Goal: Navigation & Orientation: Find specific page/section

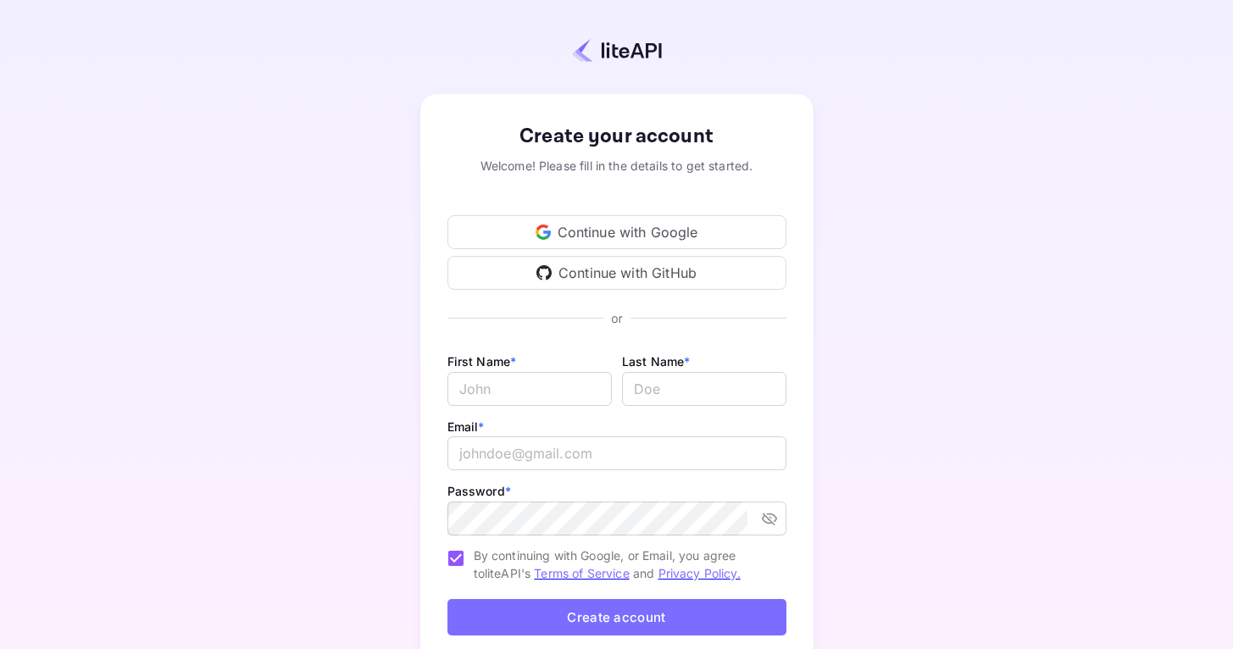
click at [569, 229] on div "Continue with Google" at bounding box center [616, 232] width 339 height 34
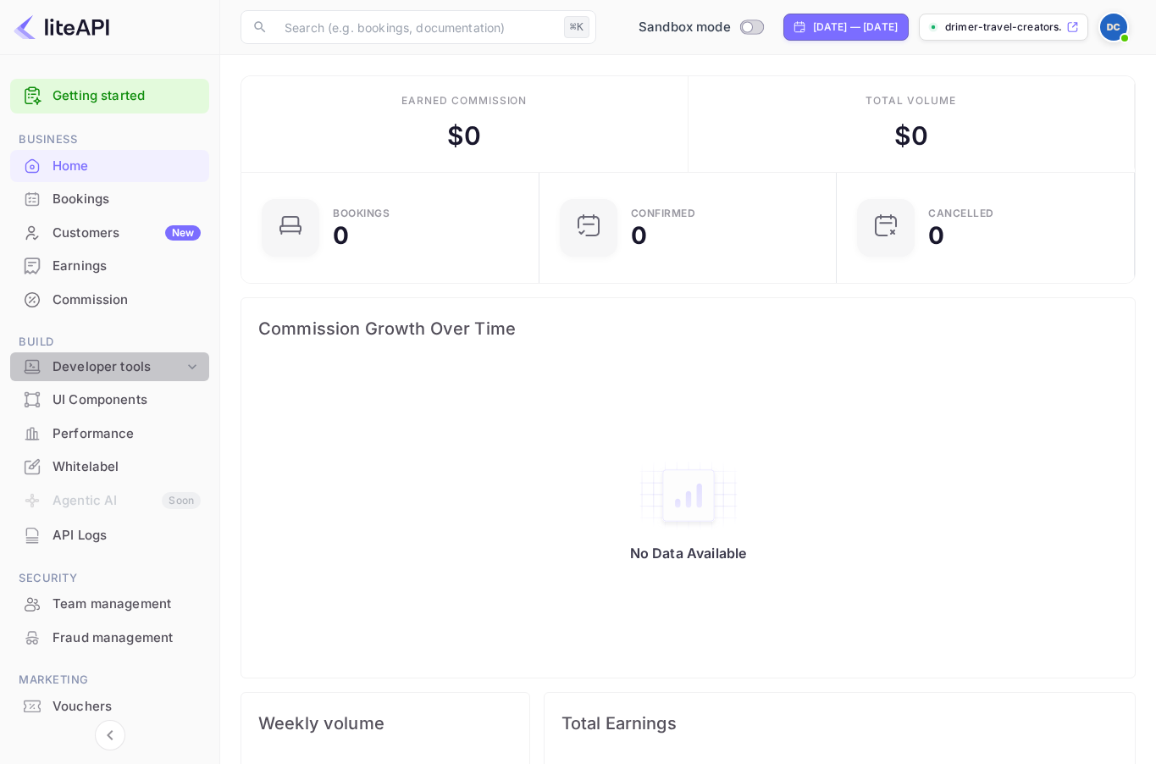
click at [115, 365] on div "Developer tools" at bounding box center [118, 367] width 131 height 19
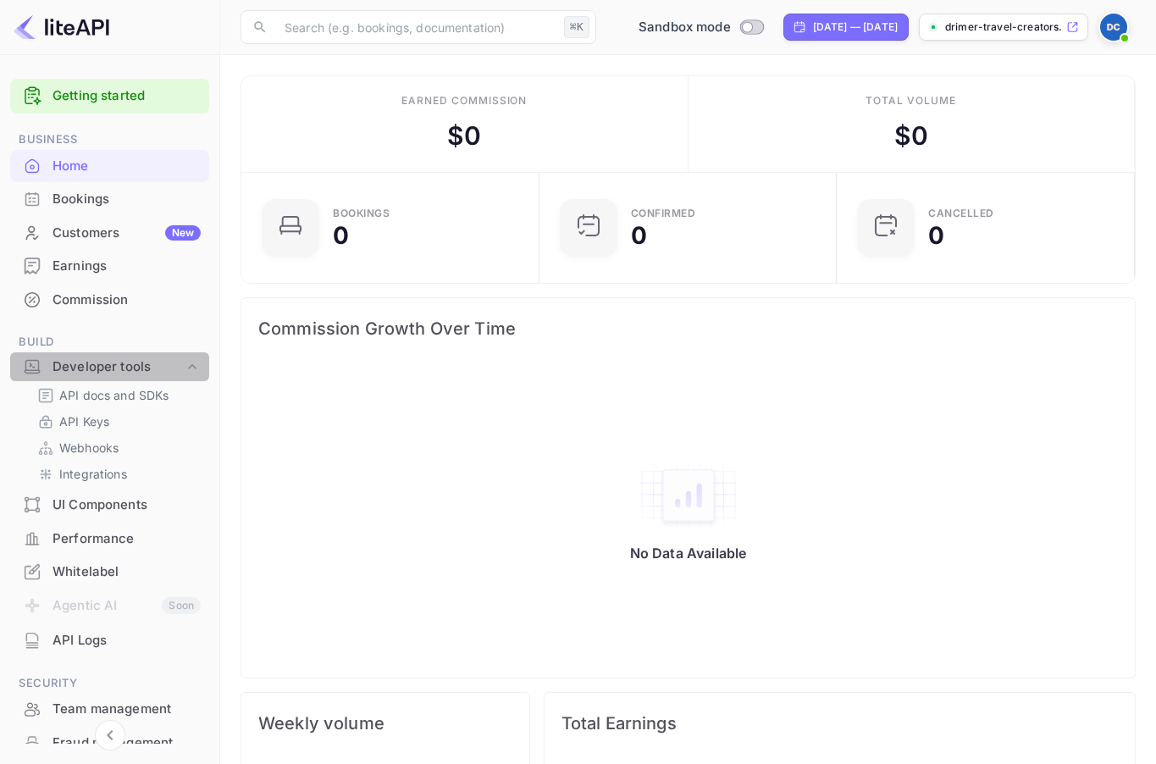
click at [115, 365] on div "Developer tools" at bounding box center [118, 367] width 131 height 19
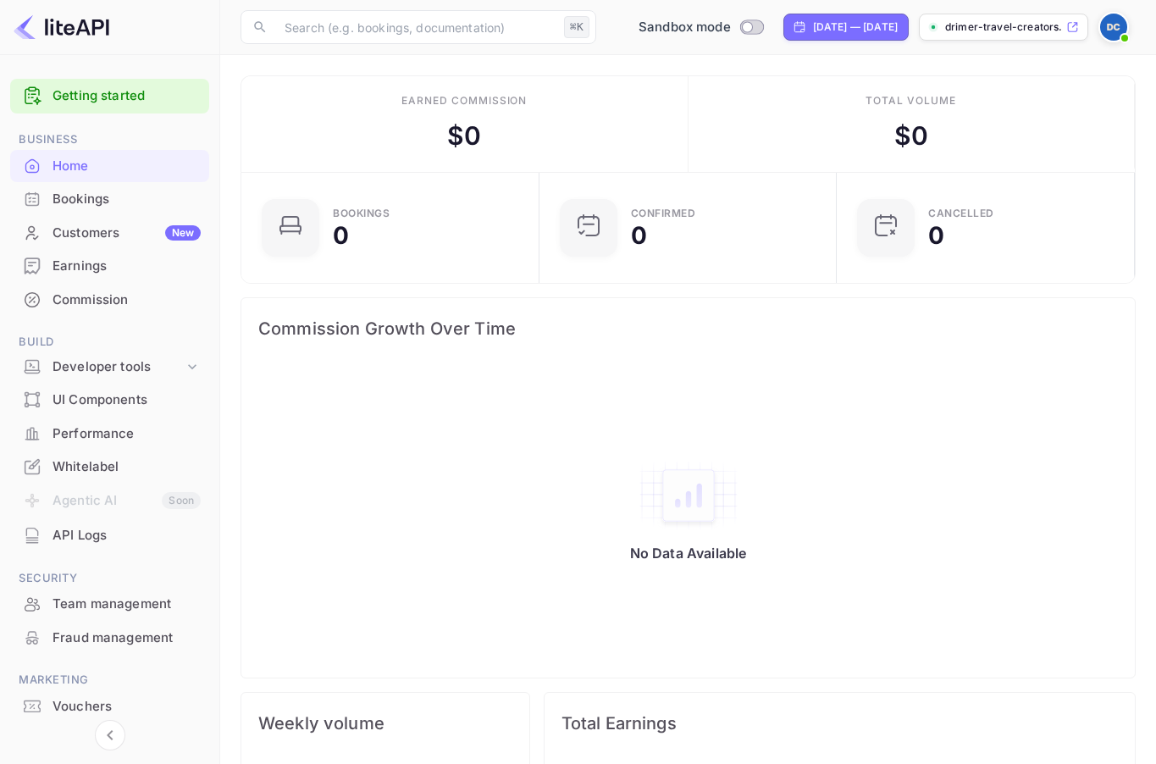
click at [1041, 21] on p "drimer-travel-creators..." at bounding box center [1005, 26] width 118 height 15
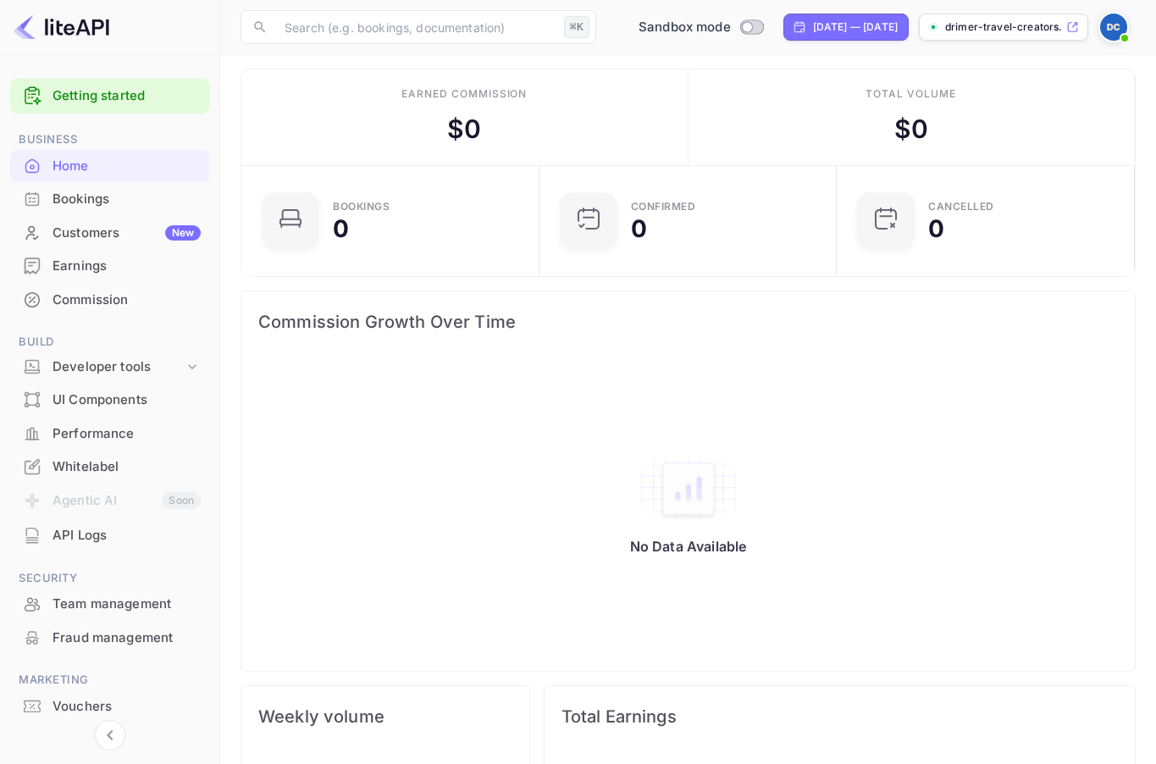
click at [82, 107] on div "Getting started" at bounding box center [109, 96] width 199 height 35
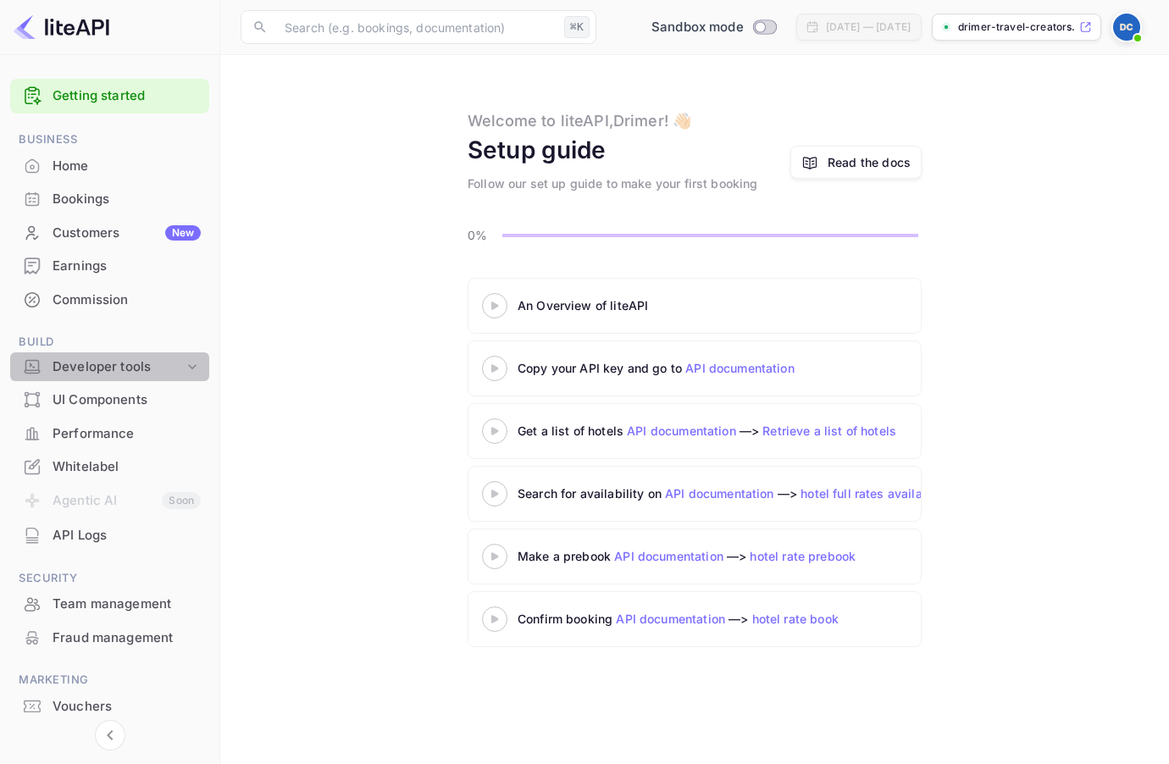
click at [110, 363] on div "Developer tools" at bounding box center [118, 367] width 131 height 19
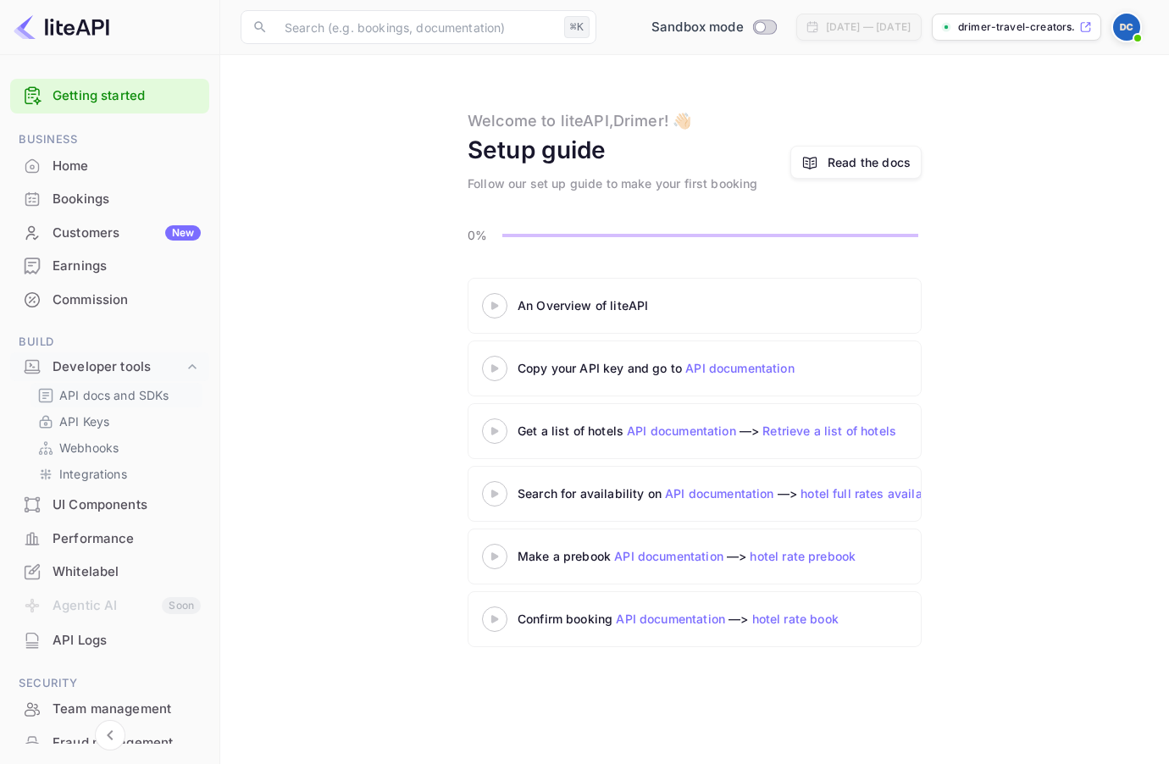
click at [118, 399] on p "API docs and SDKs" at bounding box center [114, 395] width 110 height 18
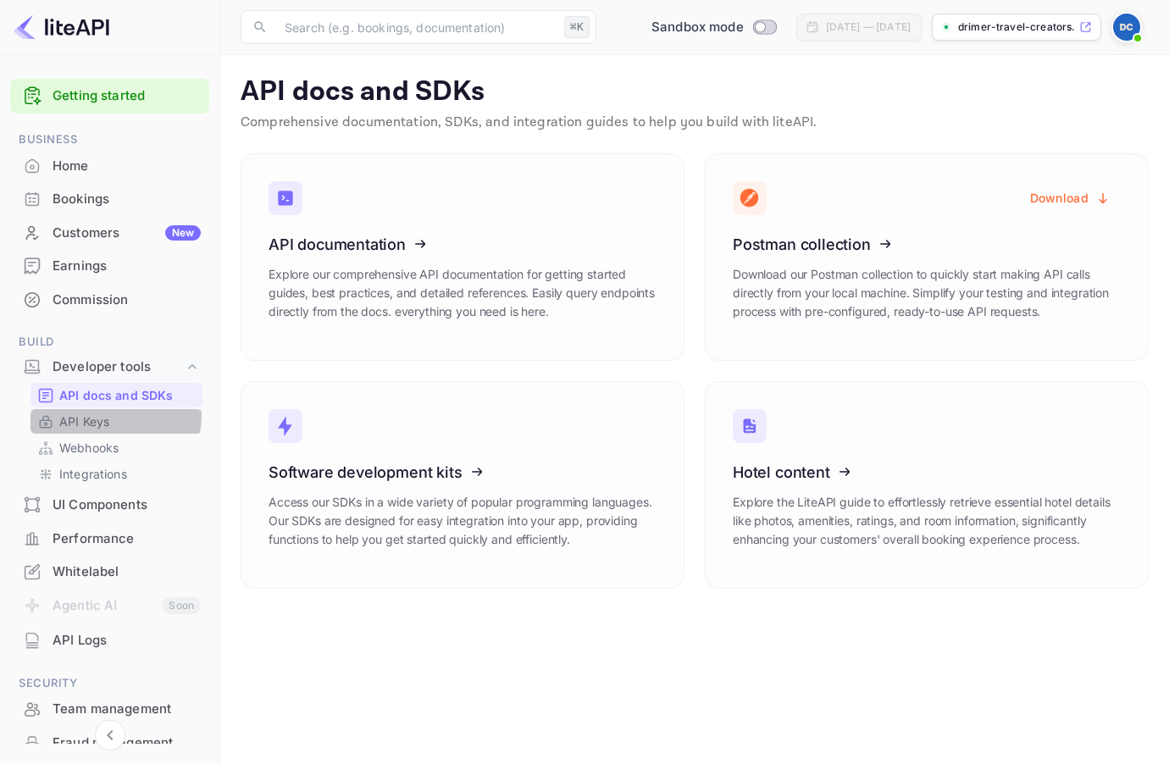
click at [108, 415] on p "API Keys" at bounding box center [84, 422] width 50 height 18
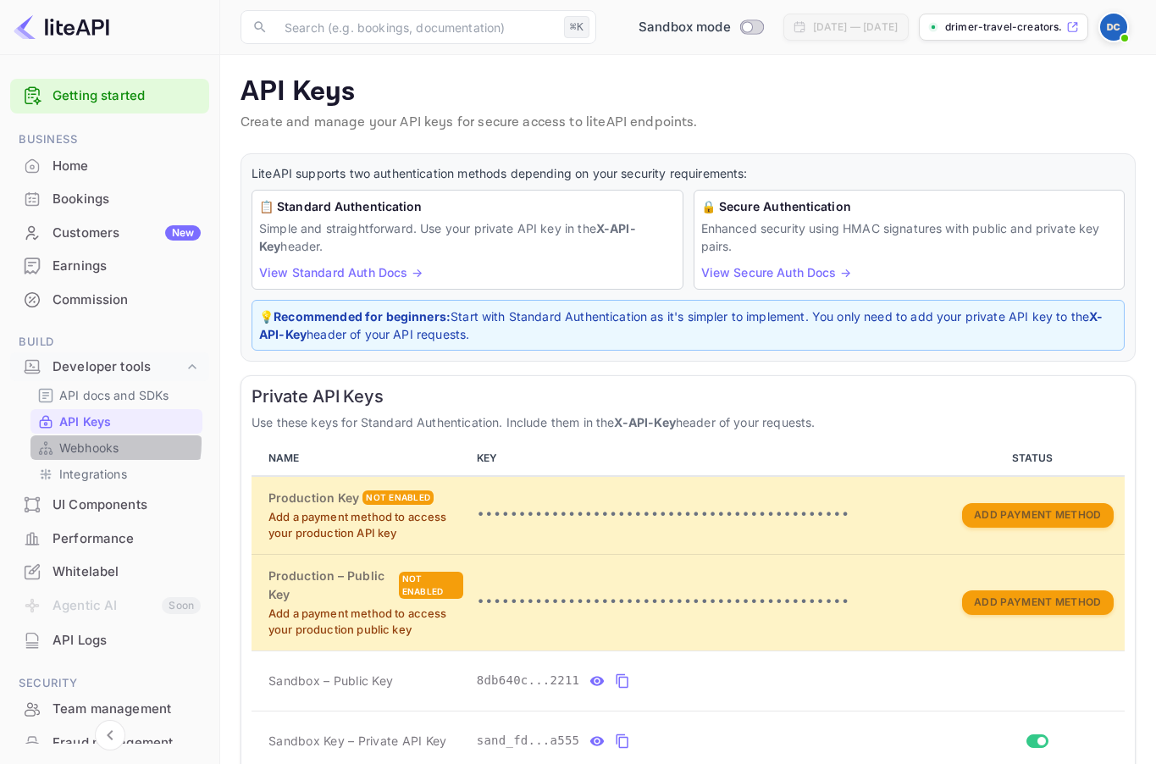
click at [103, 443] on p "Webhooks" at bounding box center [88, 448] width 59 height 18
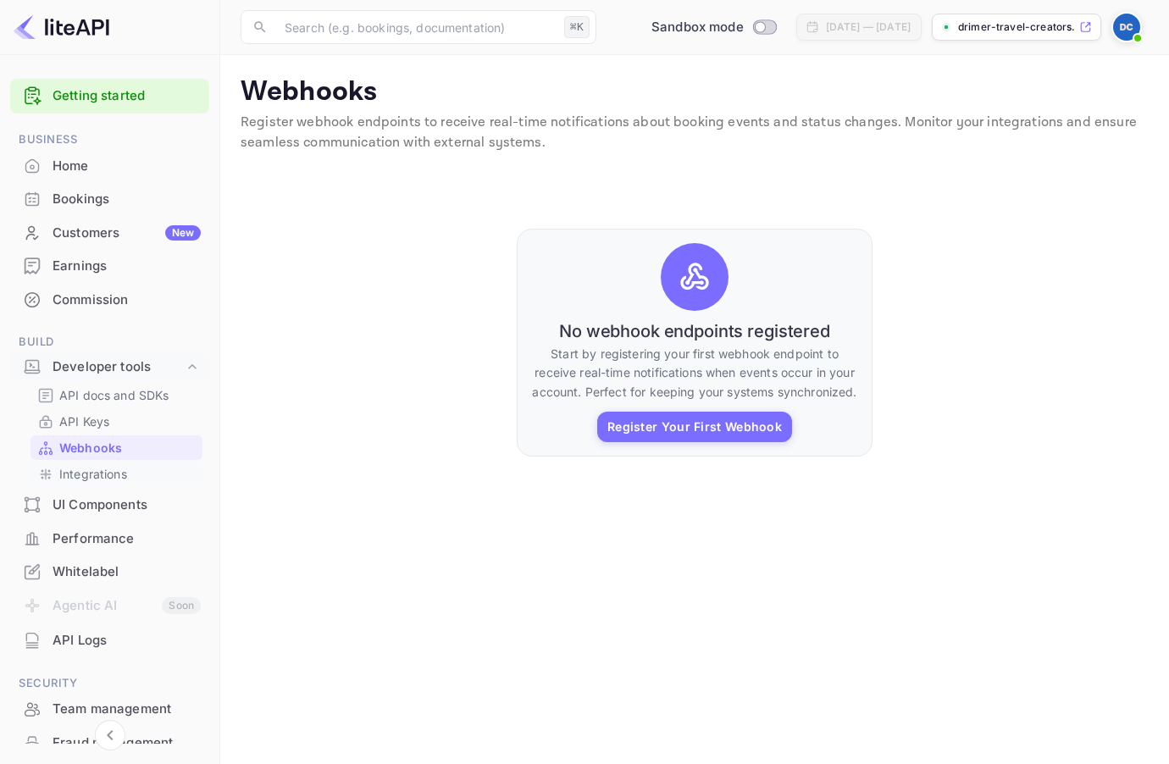
click at [103, 477] on p "Integrations" at bounding box center [93, 474] width 68 height 18
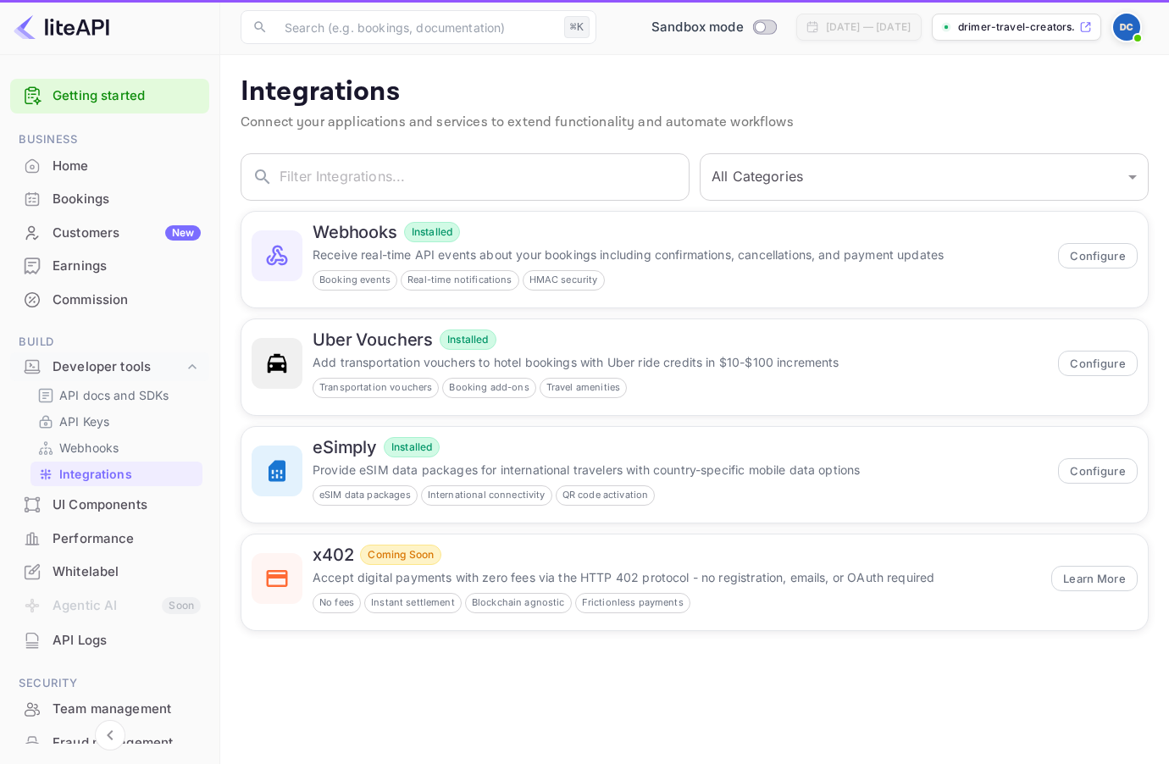
click at [102, 505] on div "UI Components" at bounding box center [127, 505] width 148 height 19
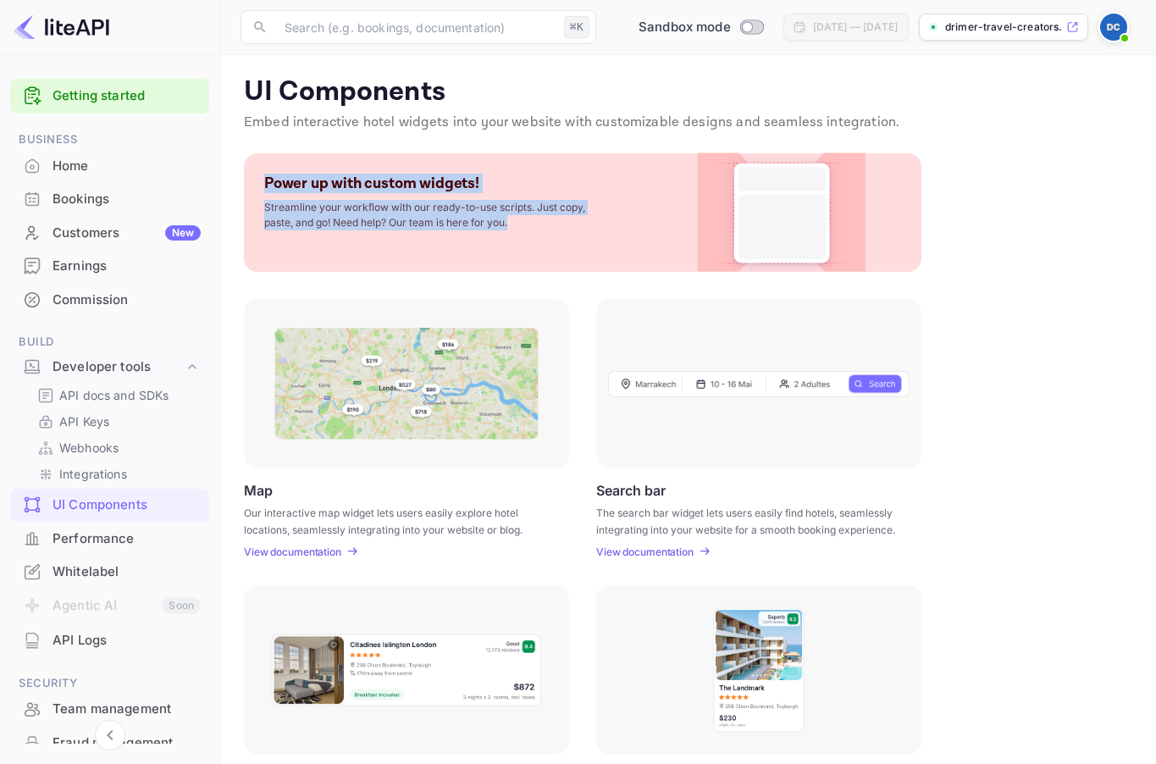
drag, startPoint x: 385, startPoint y: 178, endPoint x: 595, endPoint y: 236, distance: 218.1
click at [595, 236] on div "Power up with custom widgets! Streamline your workflow with our ready-to-use sc…" at bounding box center [583, 212] width 678 height 119
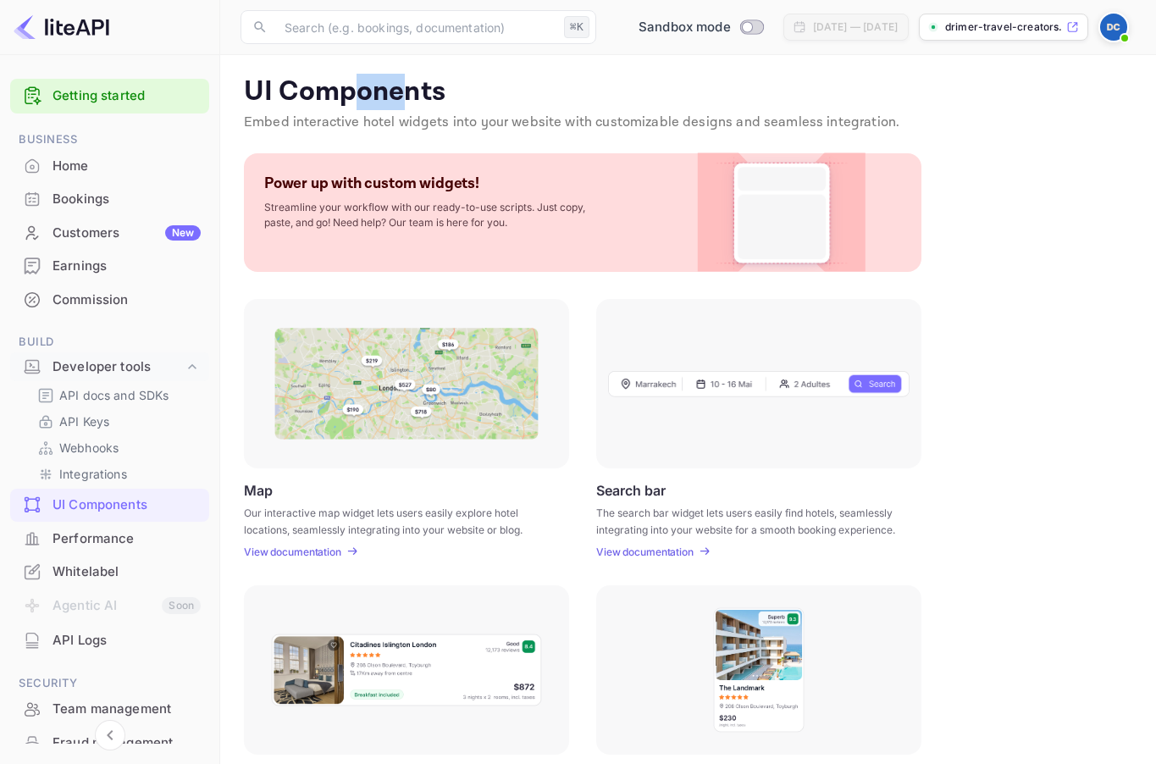
drag, startPoint x: 362, startPoint y: 99, endPoint x: 412, endPoint y: 99, distance: 50.0
click at [407, 99] on p "UI Components" at bounding box center [688, 92] width 889 height 34
click at [98, 398] on p "API docs and SDKs" at bounding box center [114, 395] width 110 height 18
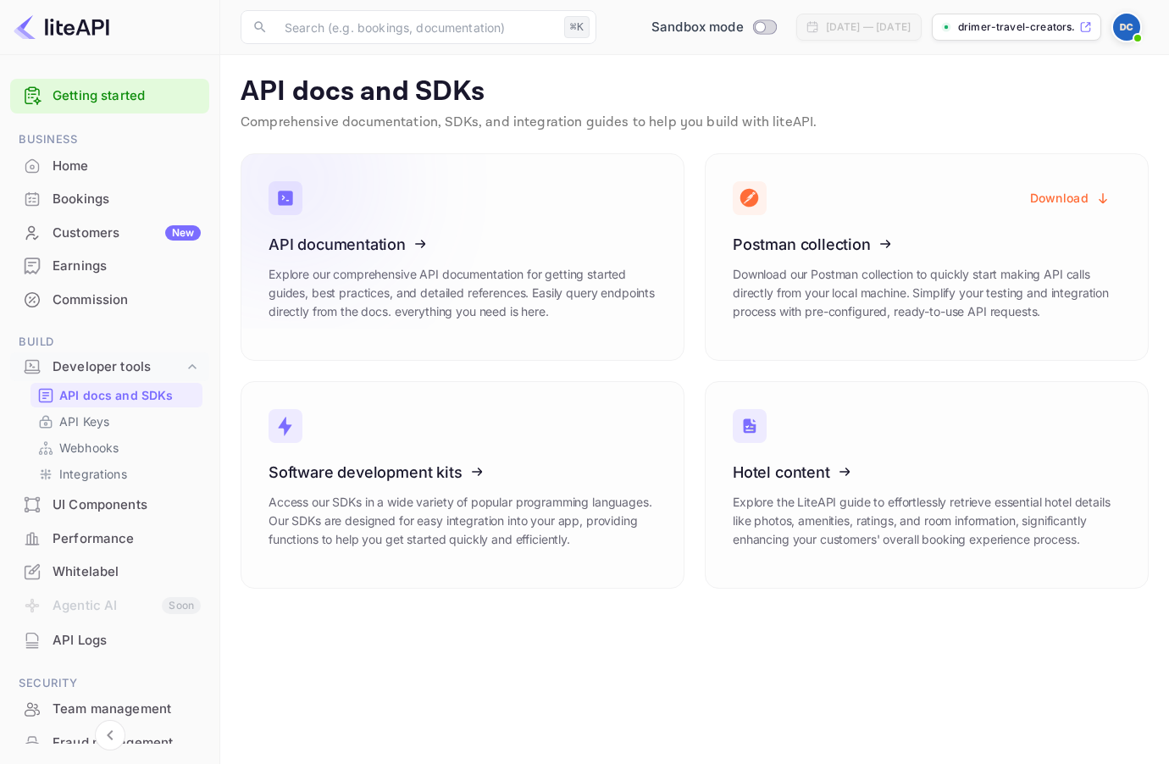
click at [447, 240] on icon at bounding box center [372, 241] width 263 height 175
click at [129, 435] on div "Webhooks" at bounding box center [117, 447] width 172 height 25
click at [125, 426] on link "API Keys" at bounding box center [116, 422] width 158 height 18
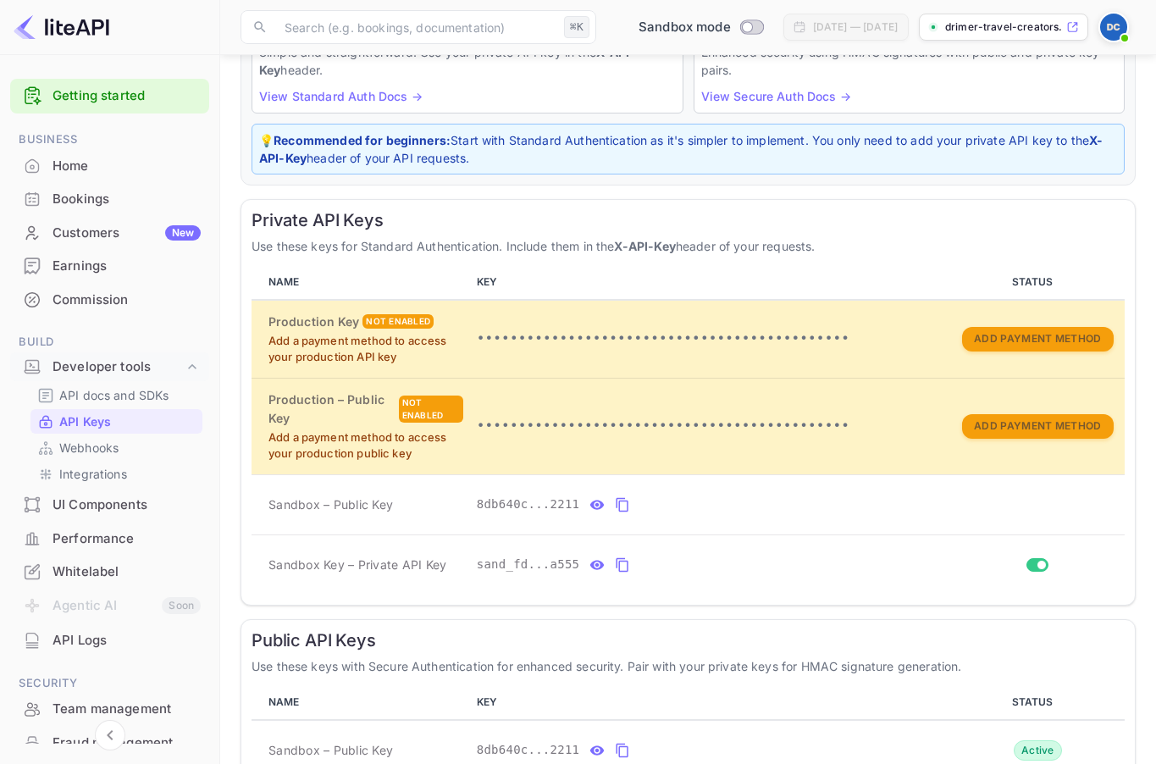
scroll to position [195, 0]
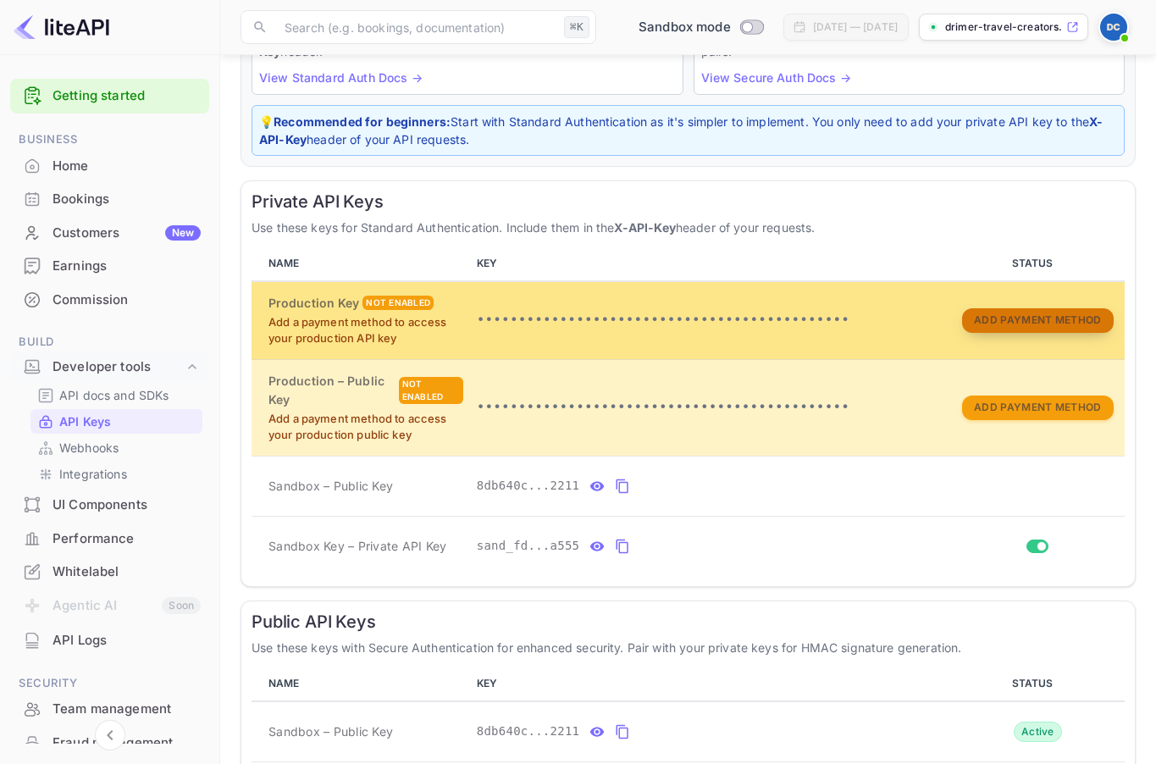
click at [998, 318] on button "Add Payment Method" at bounding box center [1037, 320] width 151 height 25
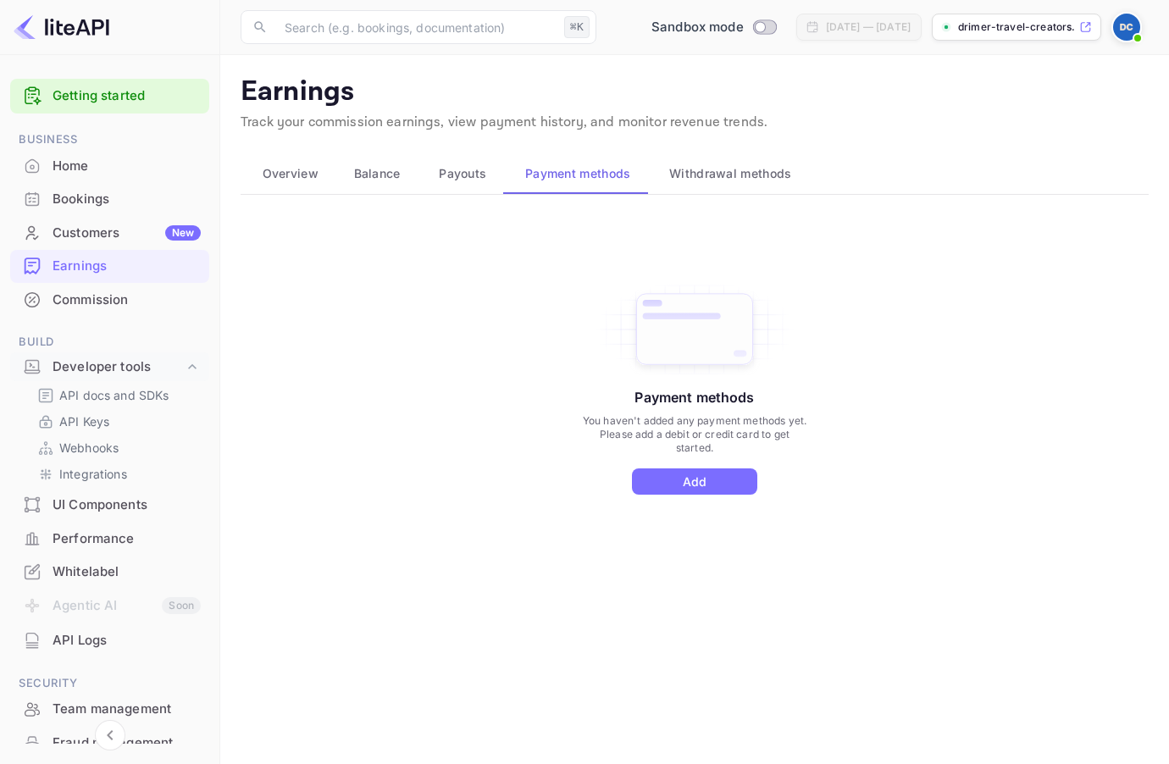
click at [678, 462] on div "Payment methods You haven't added any payment methods yet. Please add a debit o…" at bounding box center [694, 388] width 228 height 214
click at [674, 481] on button "Add" at bounding box center [694, 482] width 125 height 26
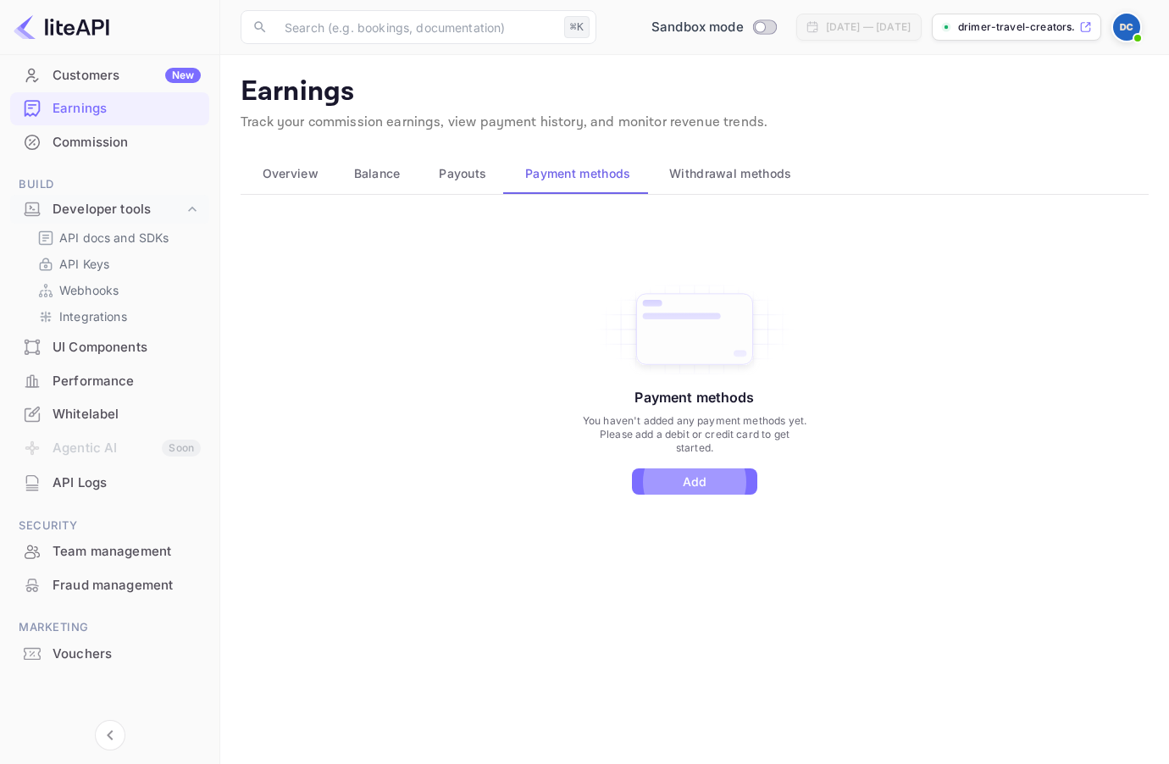
scroll to position [153, 0]
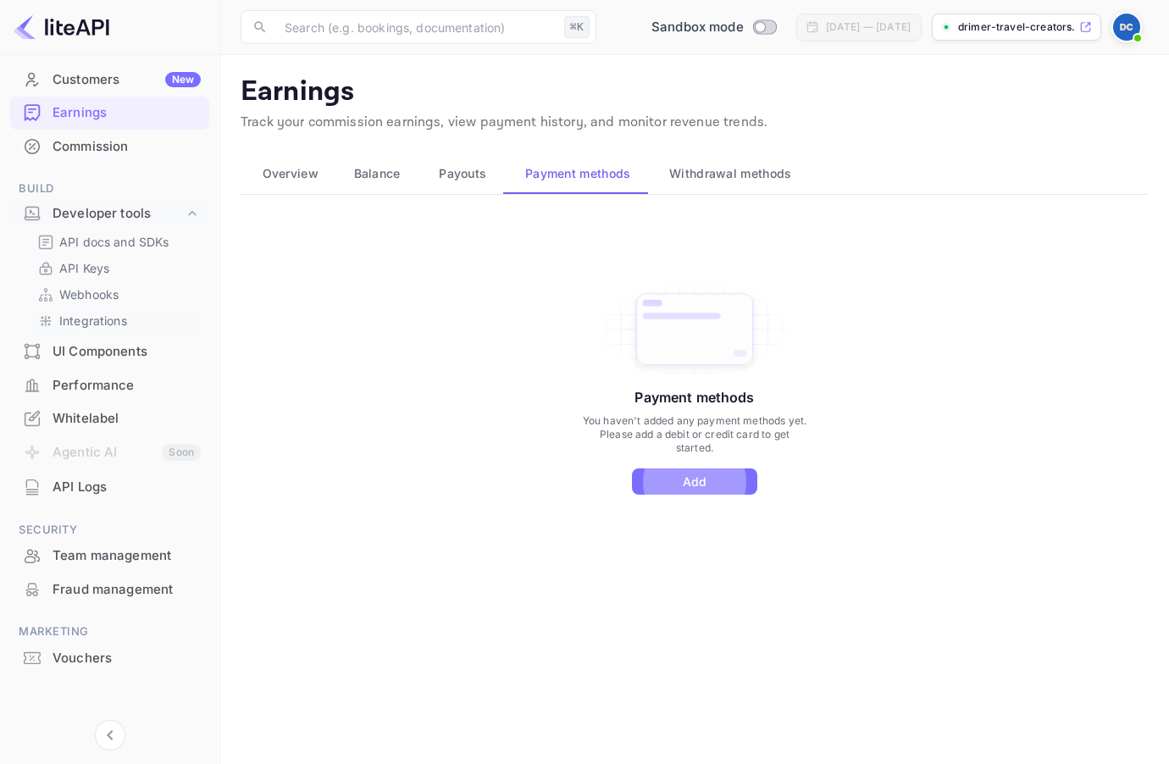
click at [106, 321] on p "Integrations" at bounding box center [93, 321] width 68 height 18
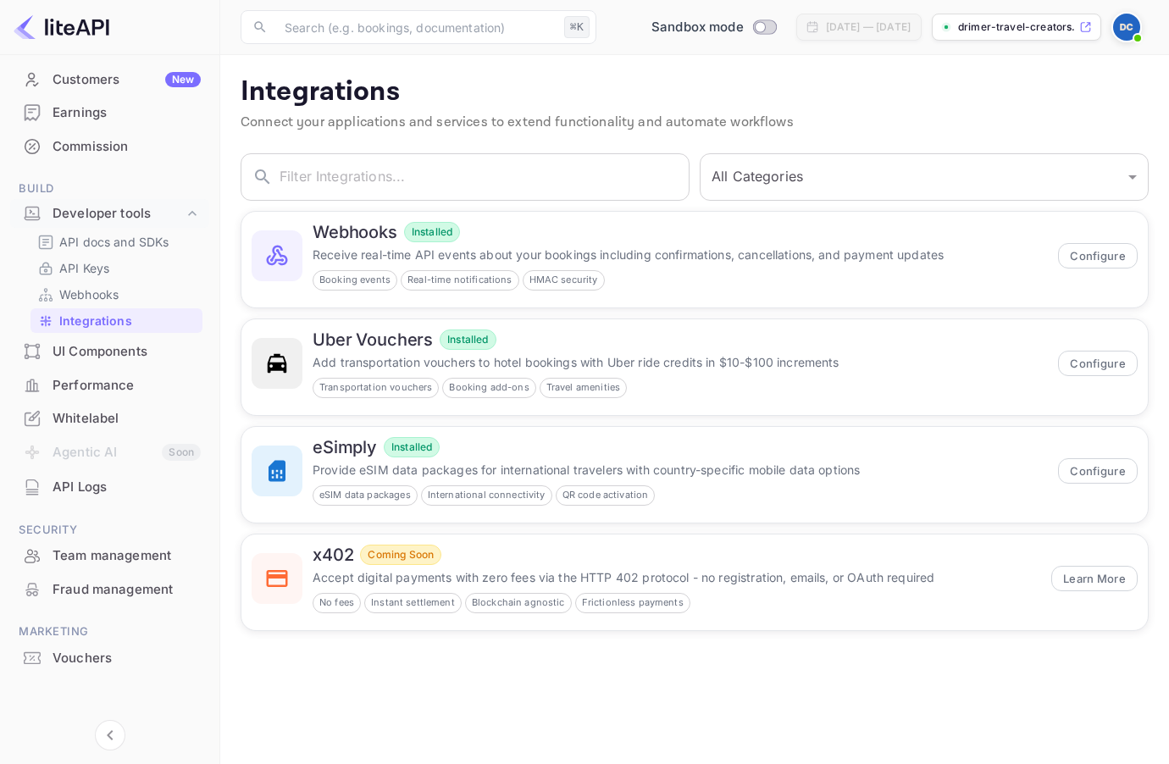
click at [103, 636] on span "Marketing" at bounding box center [109, 632] width 199 height 19
click at [83, 652] on div "Vouchers" at bounding box center [127, 658] width 148 height 19
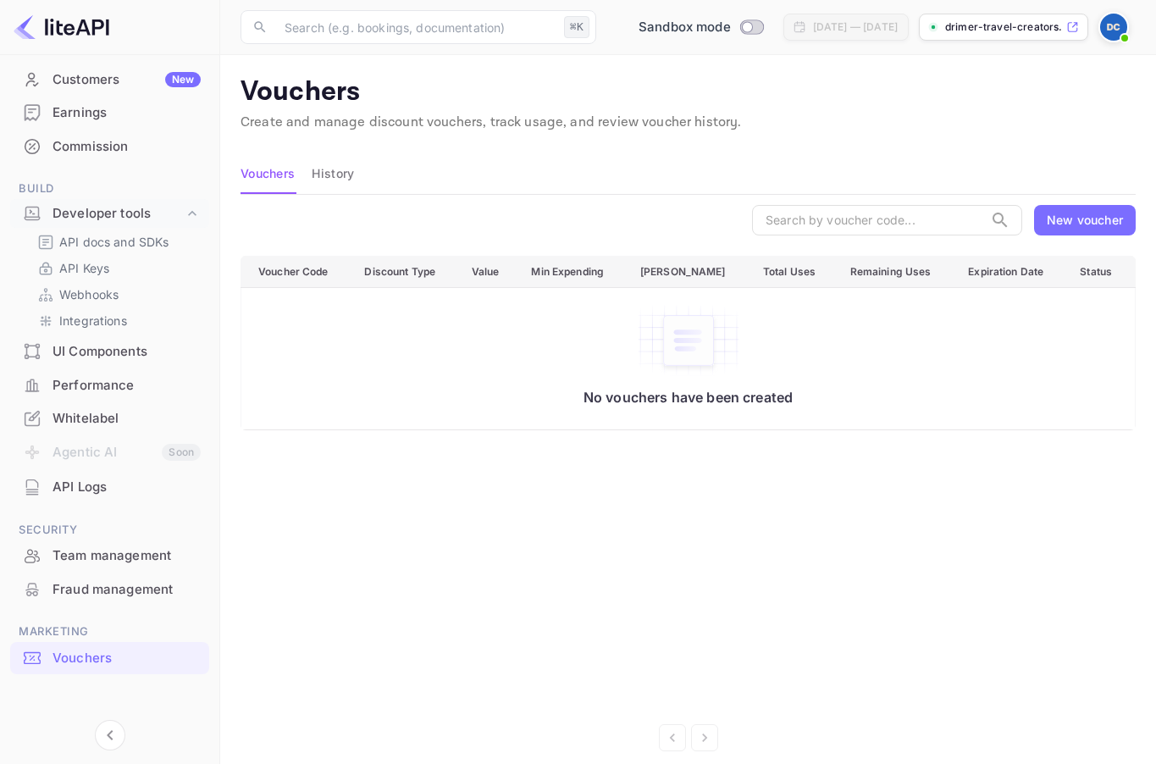
click at [1115, 21] on img at bounding box center [1114, 27] width 27 height 27
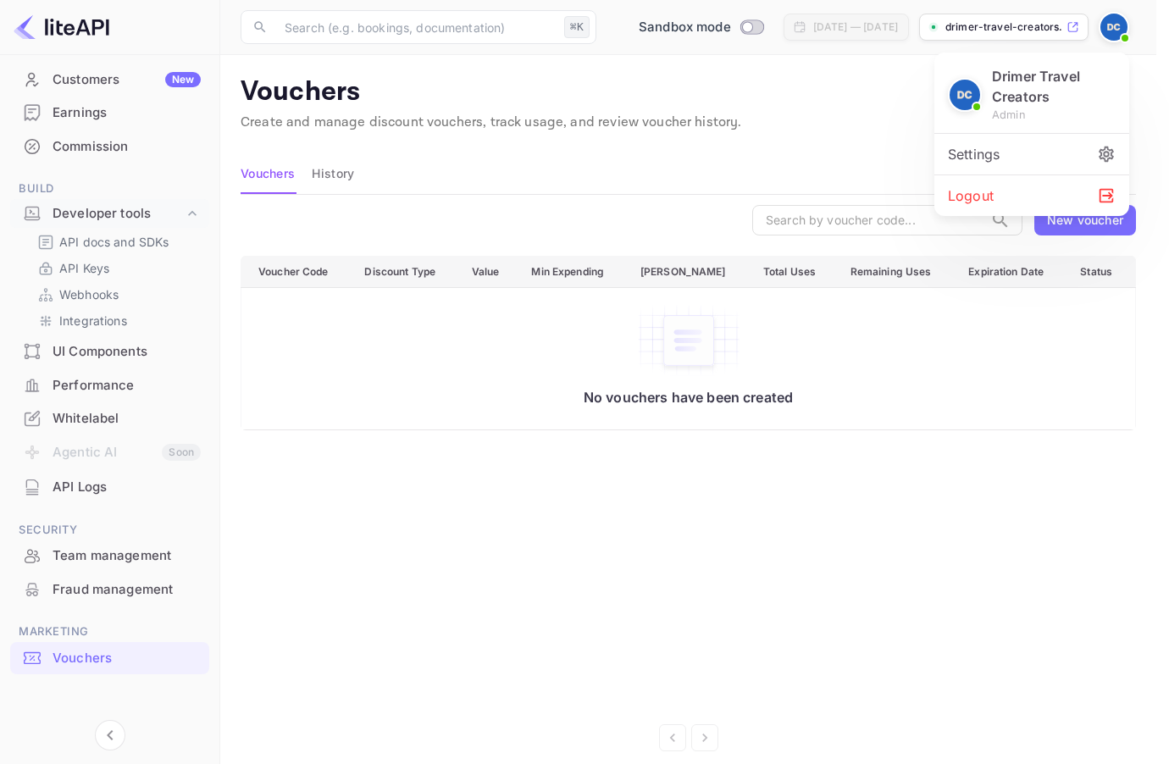
click at [1000, 152] on div "Settings" at bounding box center [1032, 154] width 195 height 41
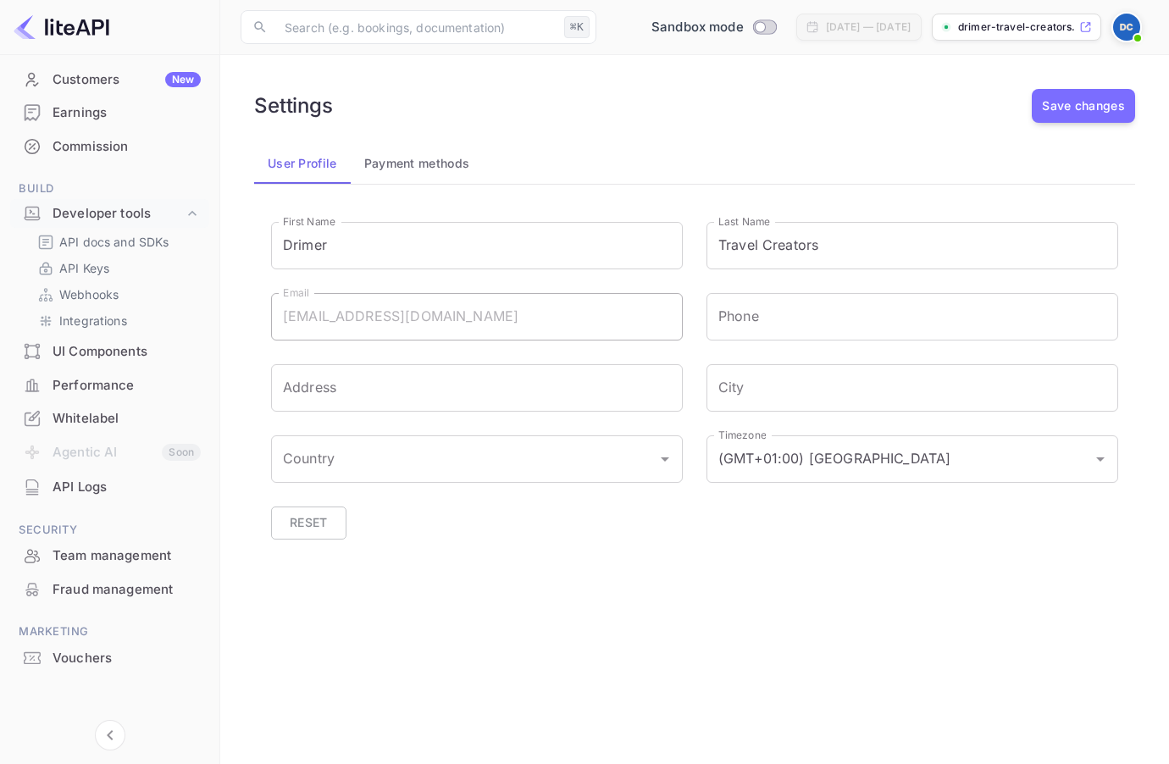
click at [393, 166] on button "Payment methods" at bounding box center [417, 163] width 133 height 41
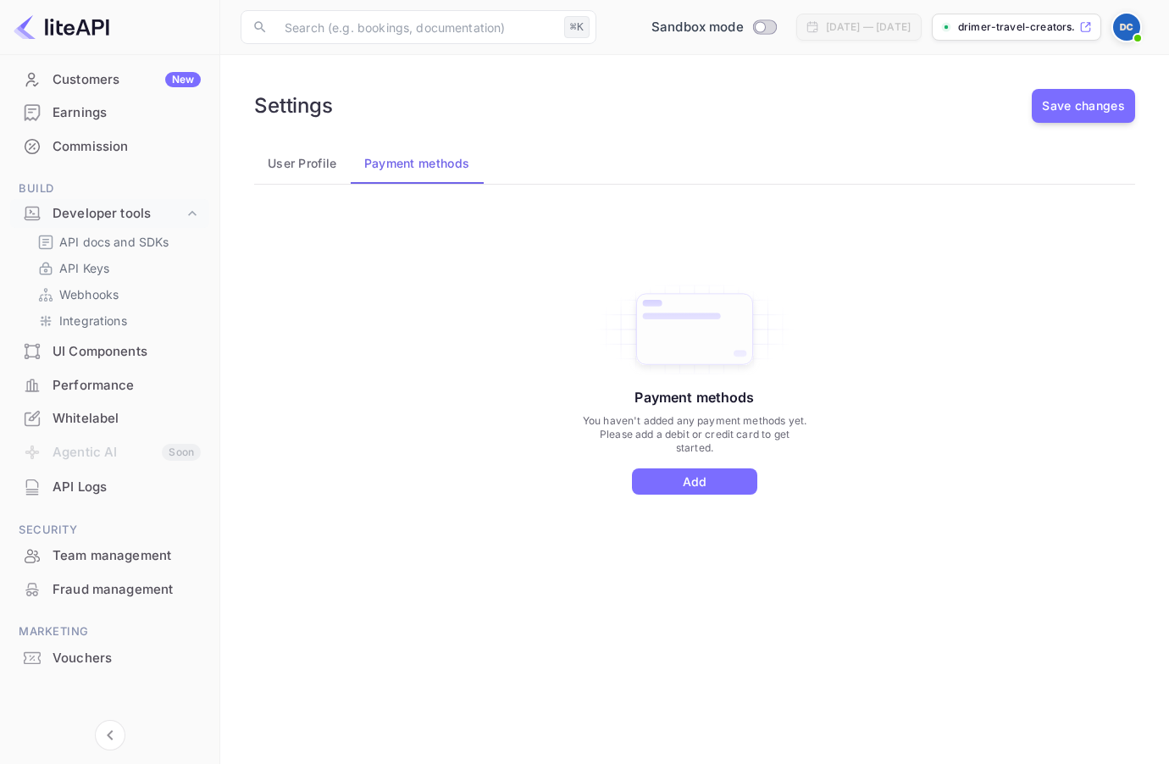
click at [297, 166] on button "User Profile" at bounding box center [302, 163] width 97 height 41
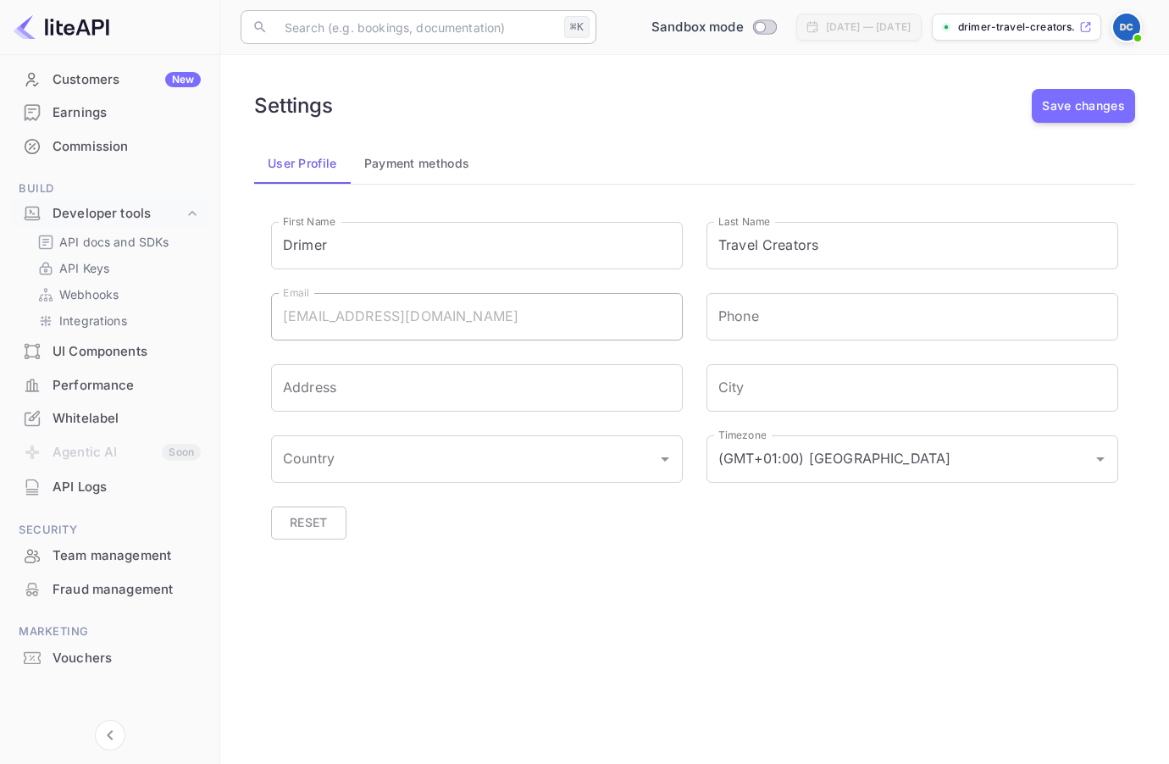
click at [517, 24] on input "text" at bounding box center [416, 27] width 283 height 34
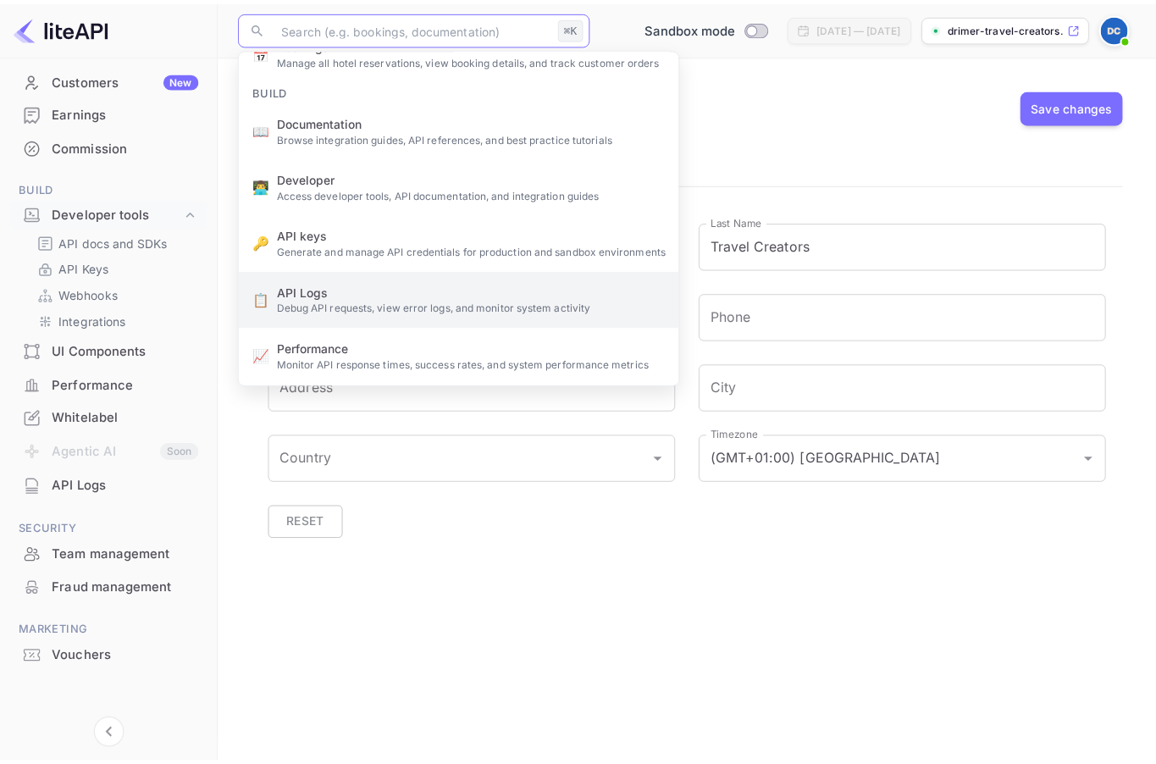
scroll to position [175, 0]
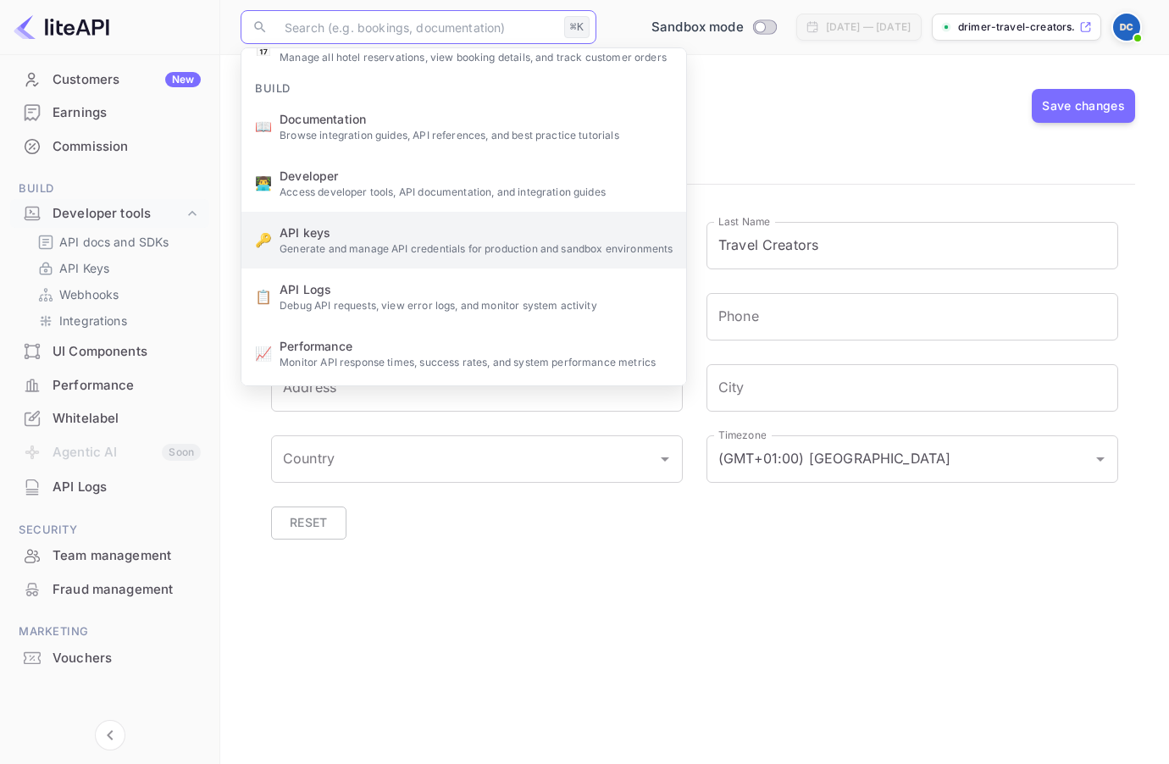
click at [338, 256] on li "🔑 API keys Generate and manage API credentials for production and sandbox envir…" at bounding box center [463, 240] width 445 height 57
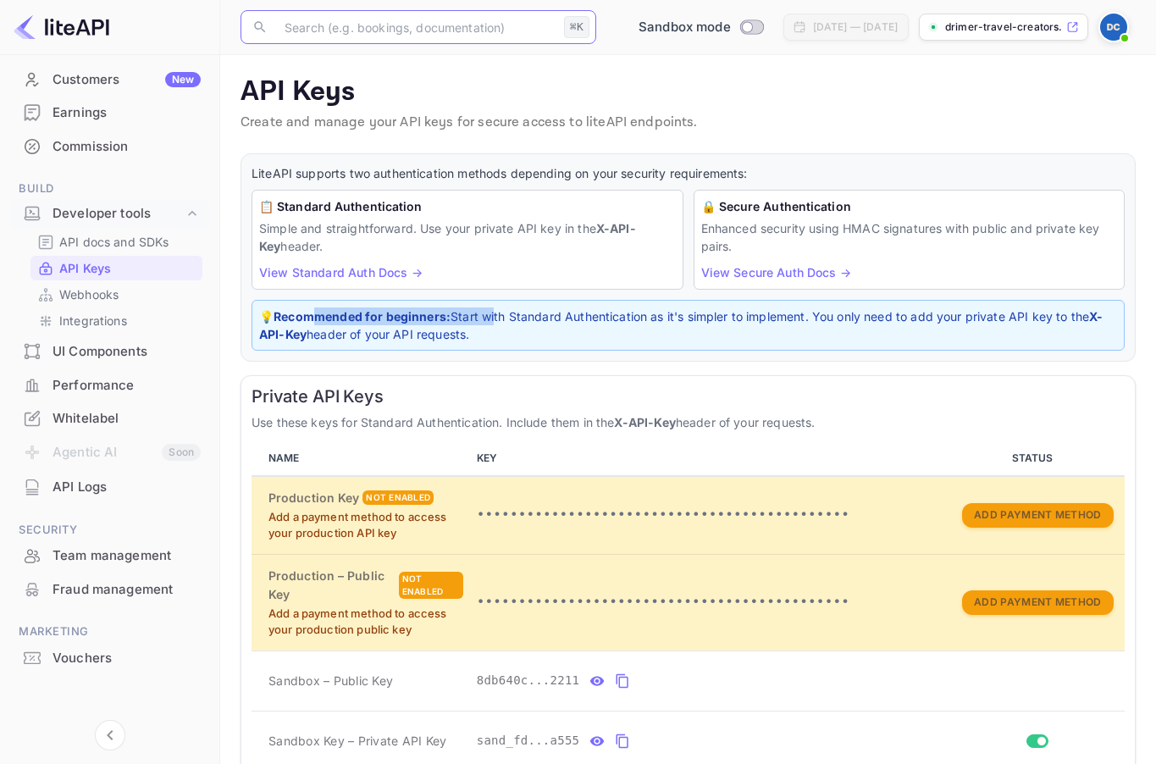
drag, startPoint x: 322, startPoint y: 318, endPoint x: 511, endPoint y: 319, distance: 188.9
click at [498, 319] on p "💡 Recommended for beginners: Start with Standard Authentication as it's simpler…" at bounding box center [688, 326] width 858 height 36
click at [636, 234] on strong "X-API-Key" at bounding box center [447, 237] width 377 height 32
click at [73, 297] on p "Webhooks" at bounding box center [88, 295] width 59 height 18
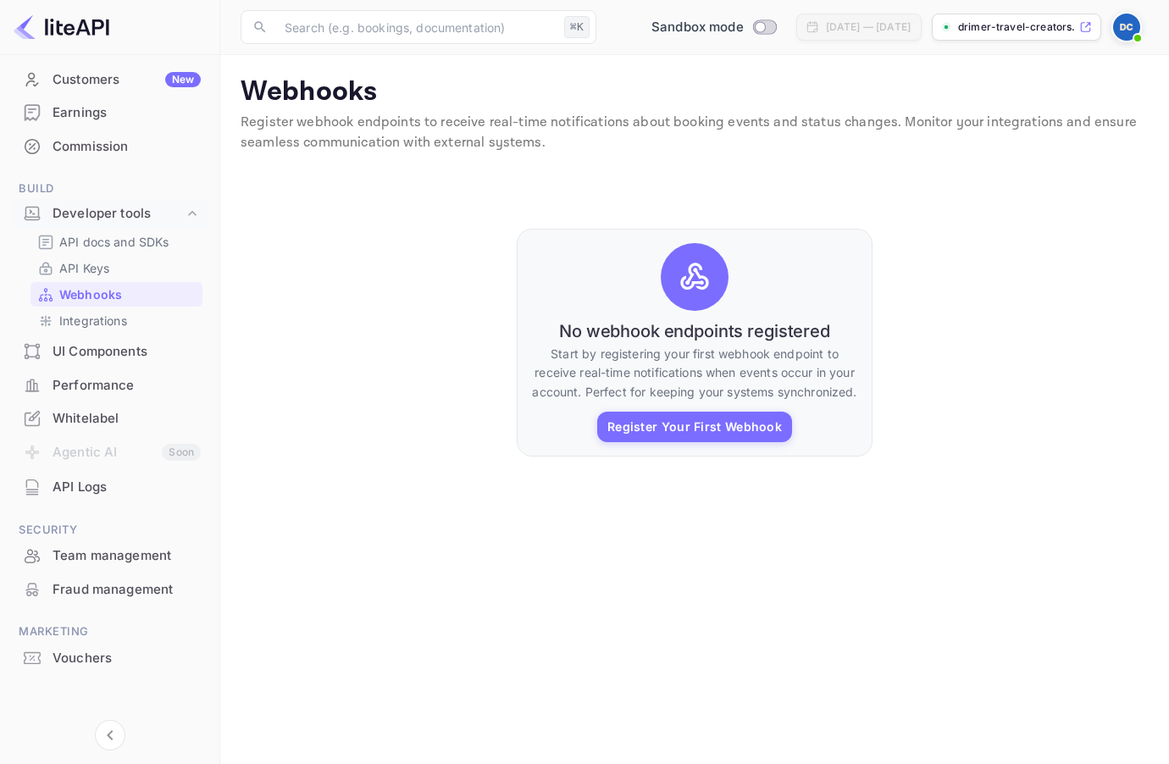
click at [104, 149] on div "Commission" at bounding box center [127, 146] width 148 height 19
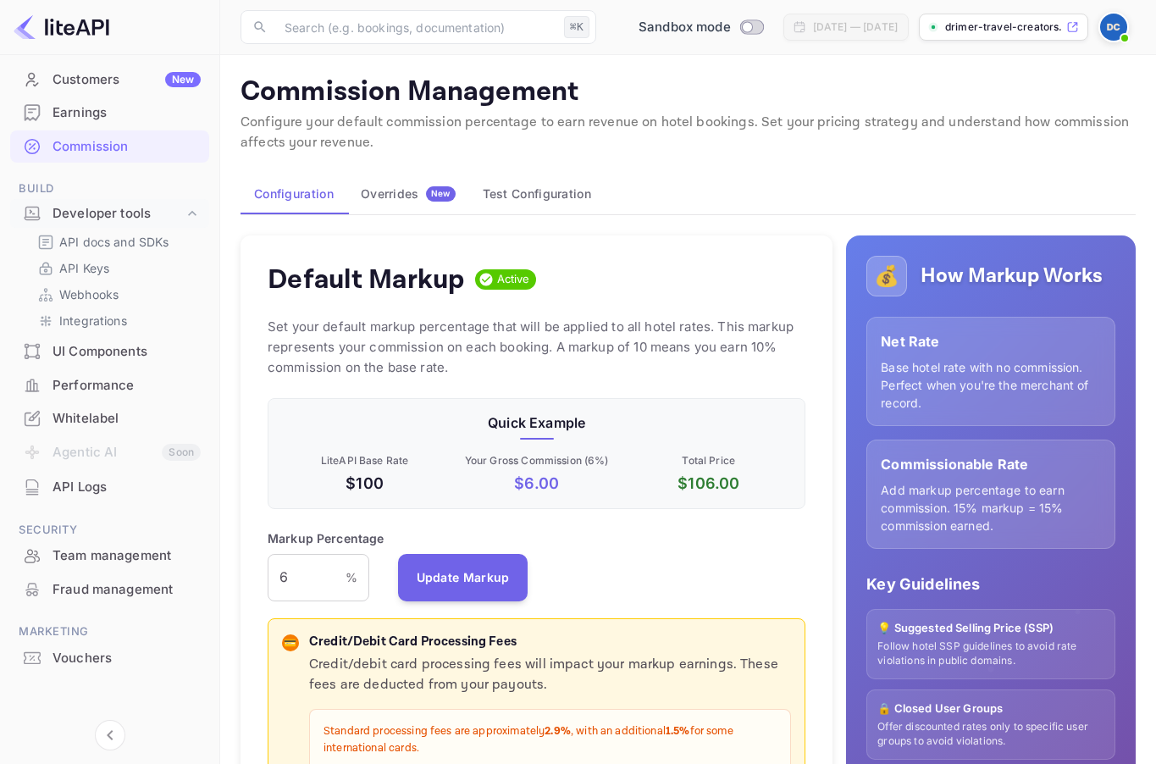
click at [399, 207] on button "Overrides New" at bounding box center [408, 194] width 122 height 41
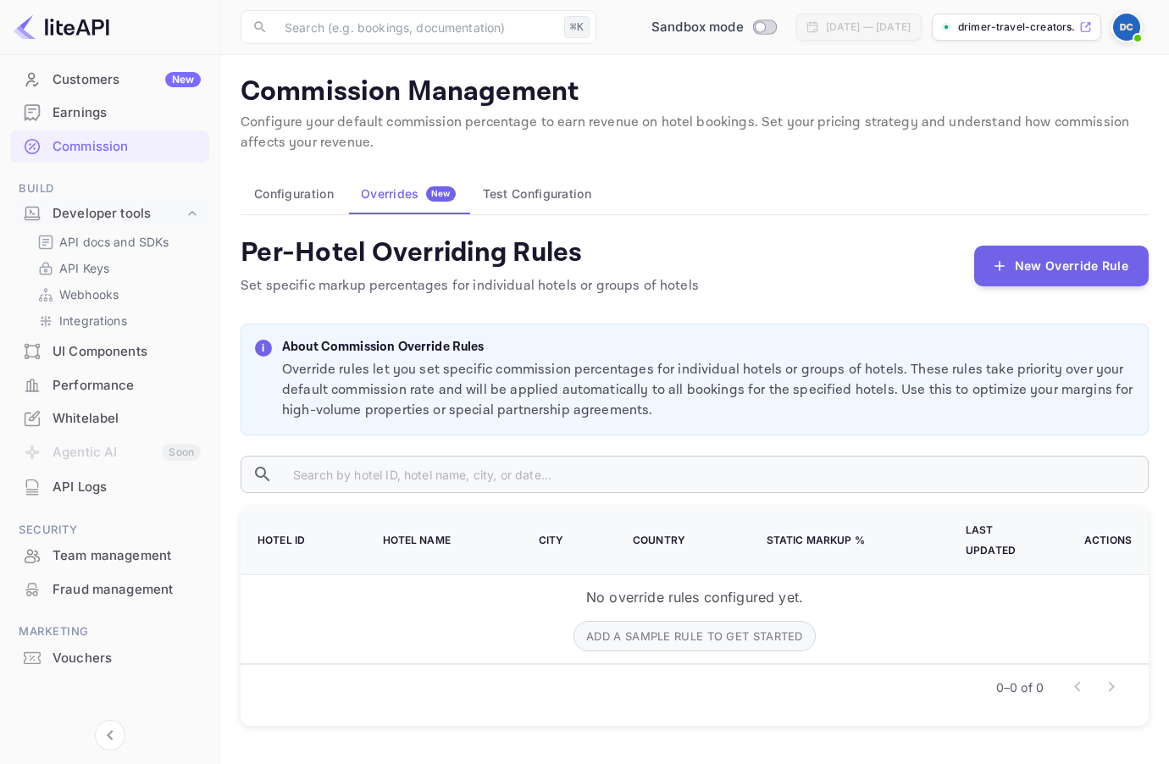
click at [561, 202] on button "Test Configuration" at bounding box center [537, 194] width 136 height 41
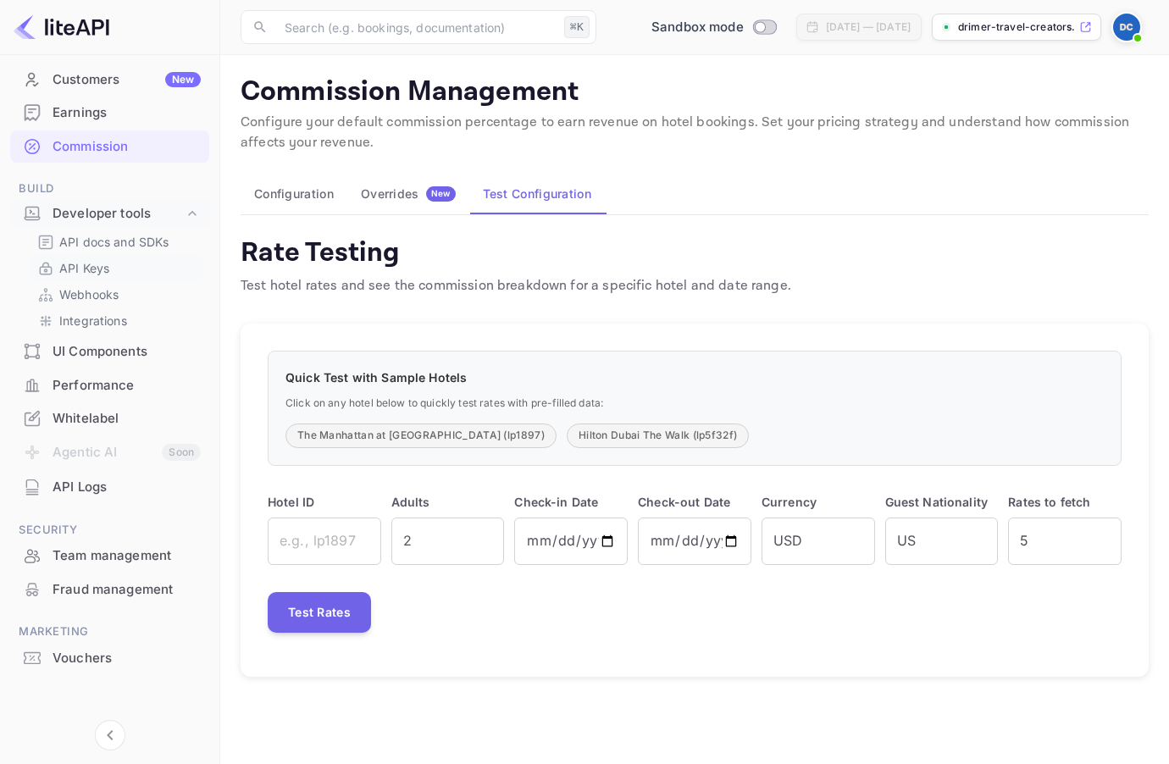
click at [83, 263] on p "API Keys" at bounding box center [84, 268] width 50 height 18
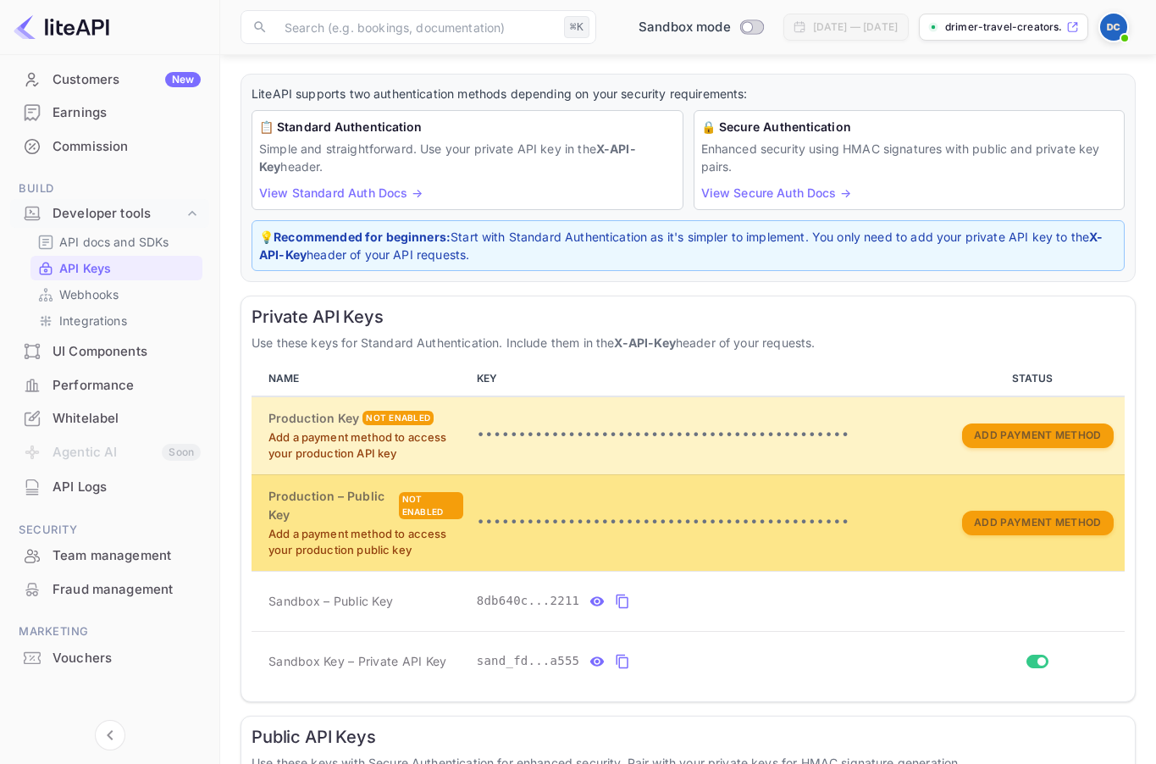
scroll to position [109, 0]
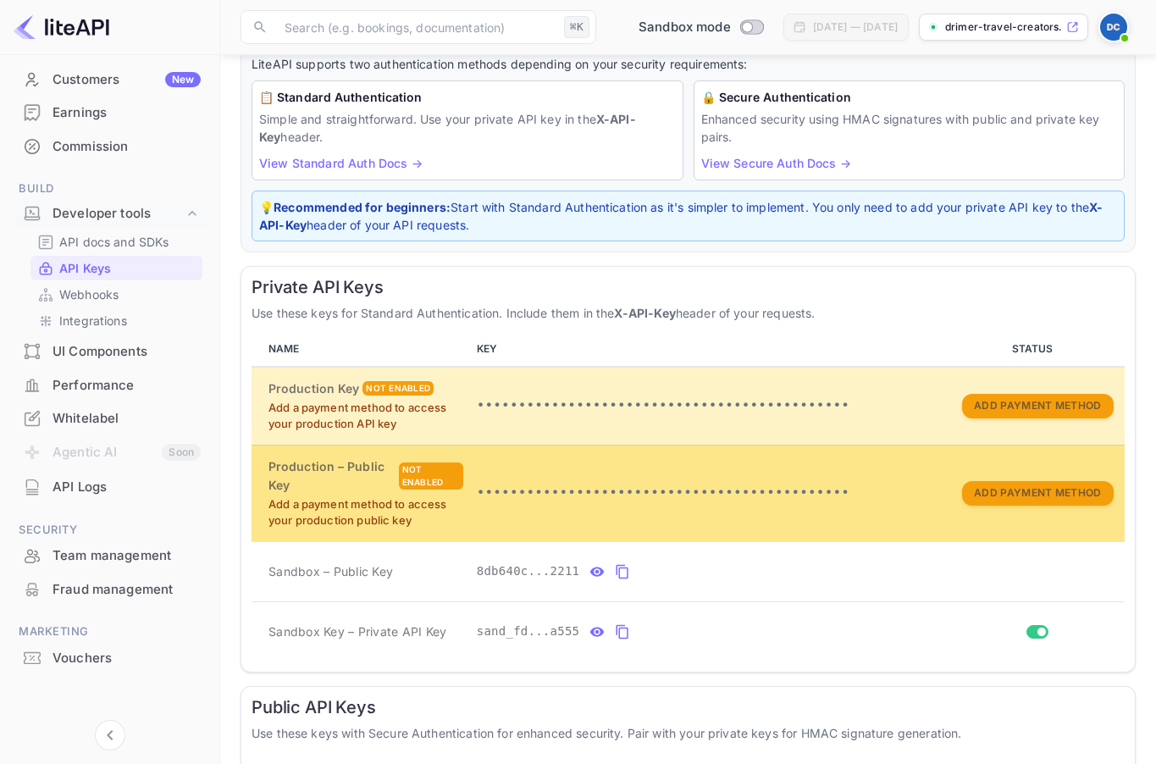
click at [346, 508] on p "Add a payment method to access your production public key" at bounding box center [366, 512] width 195 height 33
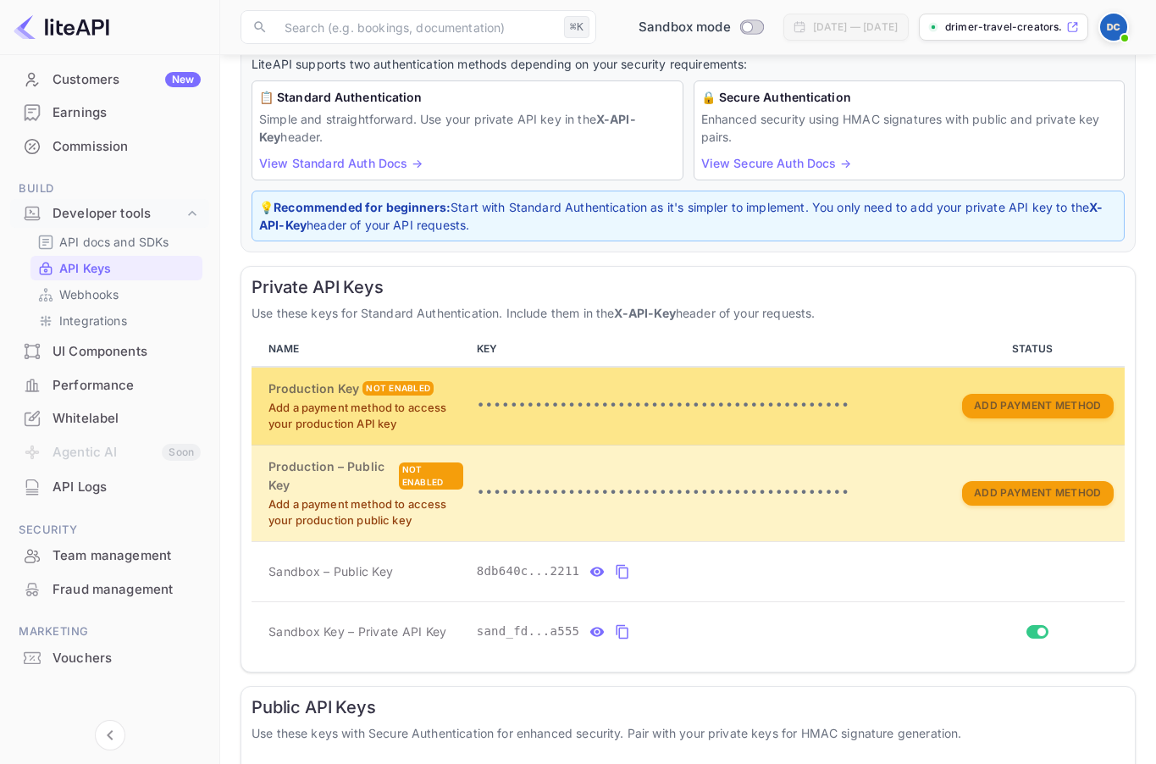
click at [374, 419] on p "Add a payment method to access your production API key" at bounding box center [366, 416] width 195 height 33
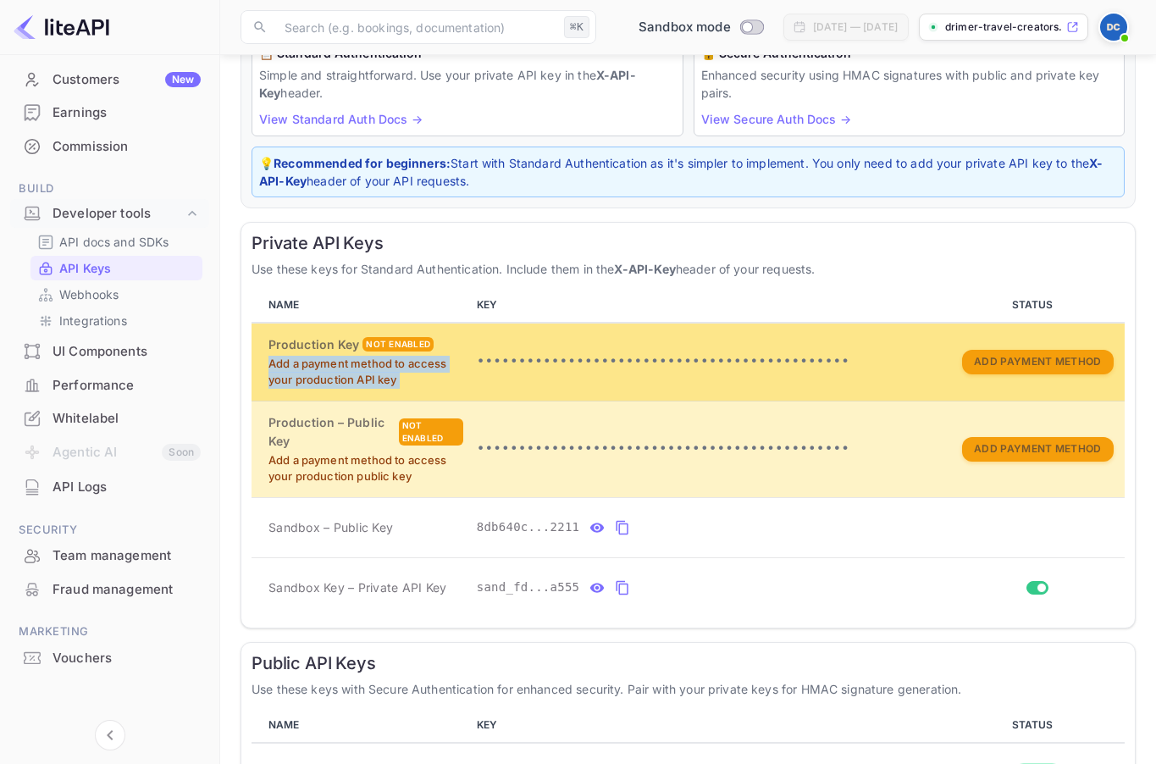
scroll to position [103, 0]
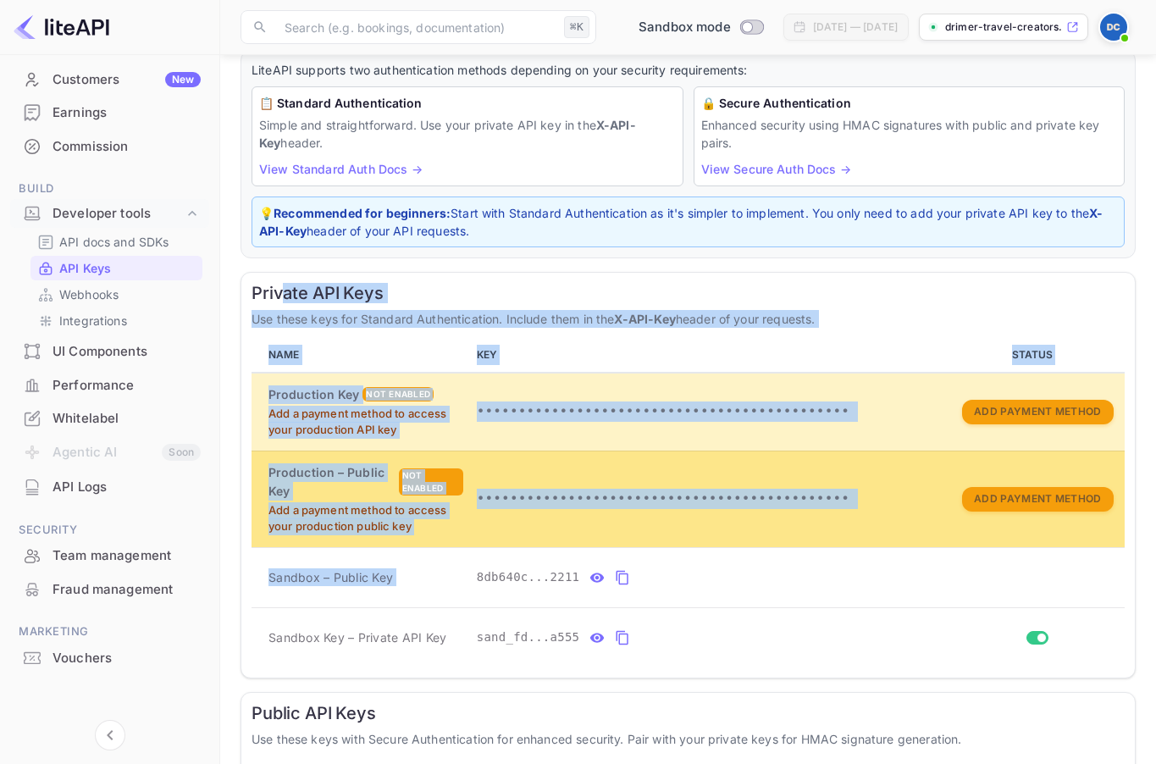
drag, startPoint x: 280, startPoint y: 295, endPoint x: 474, endPoint y: 536, distance: 309.8
click at [482, 568] on div "Private API Keys Use these keys for Standard Authentication. Include them in th…" at bounding box center [689, 475] width 896 height 407
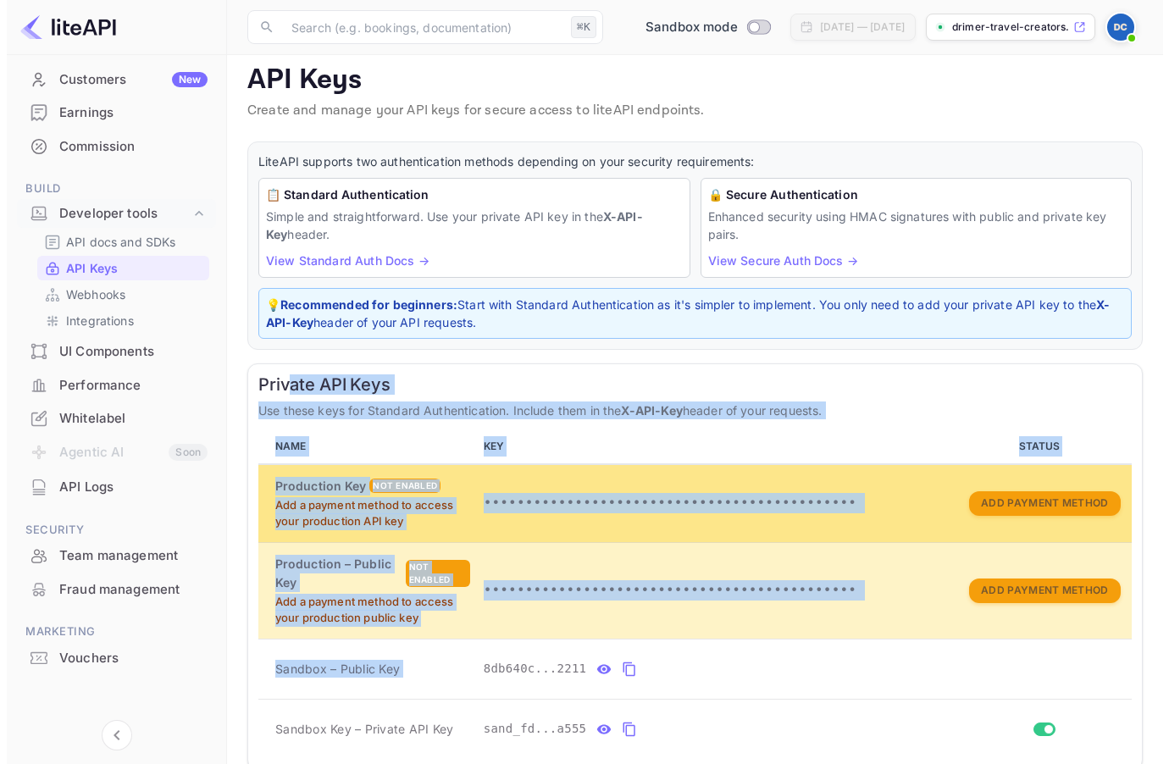
scroll to position [0, 0]
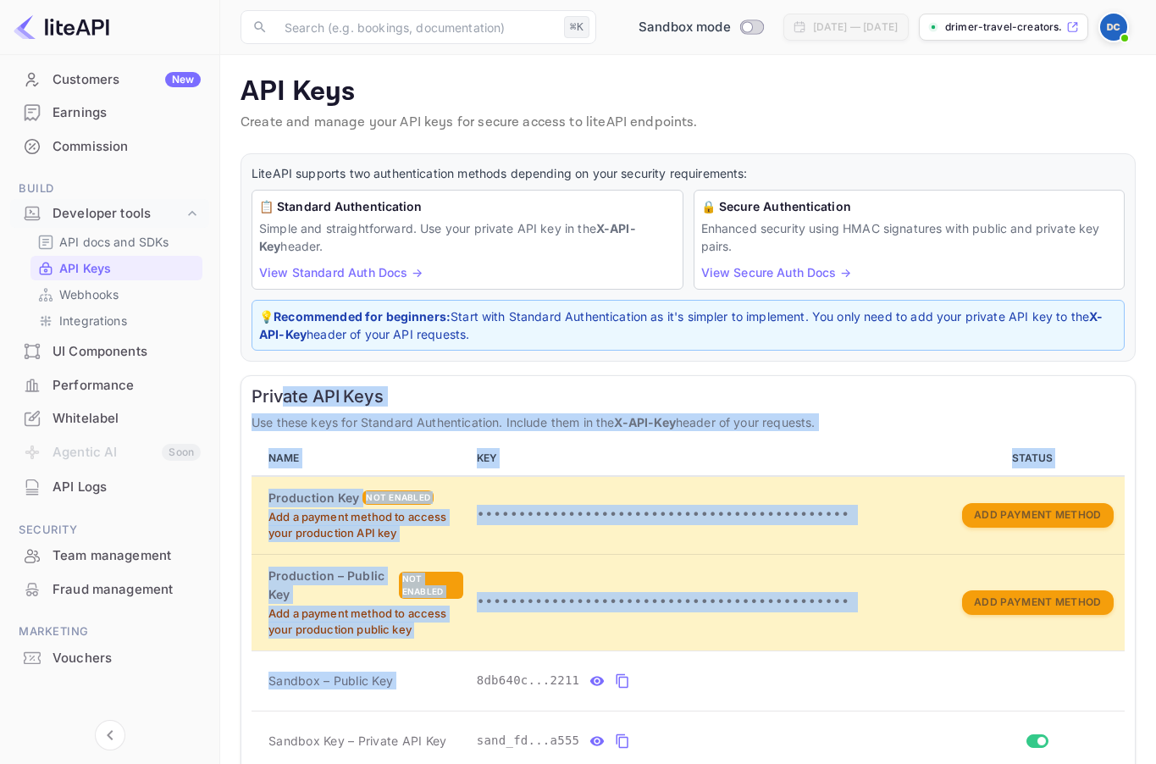
click at [142, 90] on div "Customers New" at bounding box center [109, 80] width 199 height 33
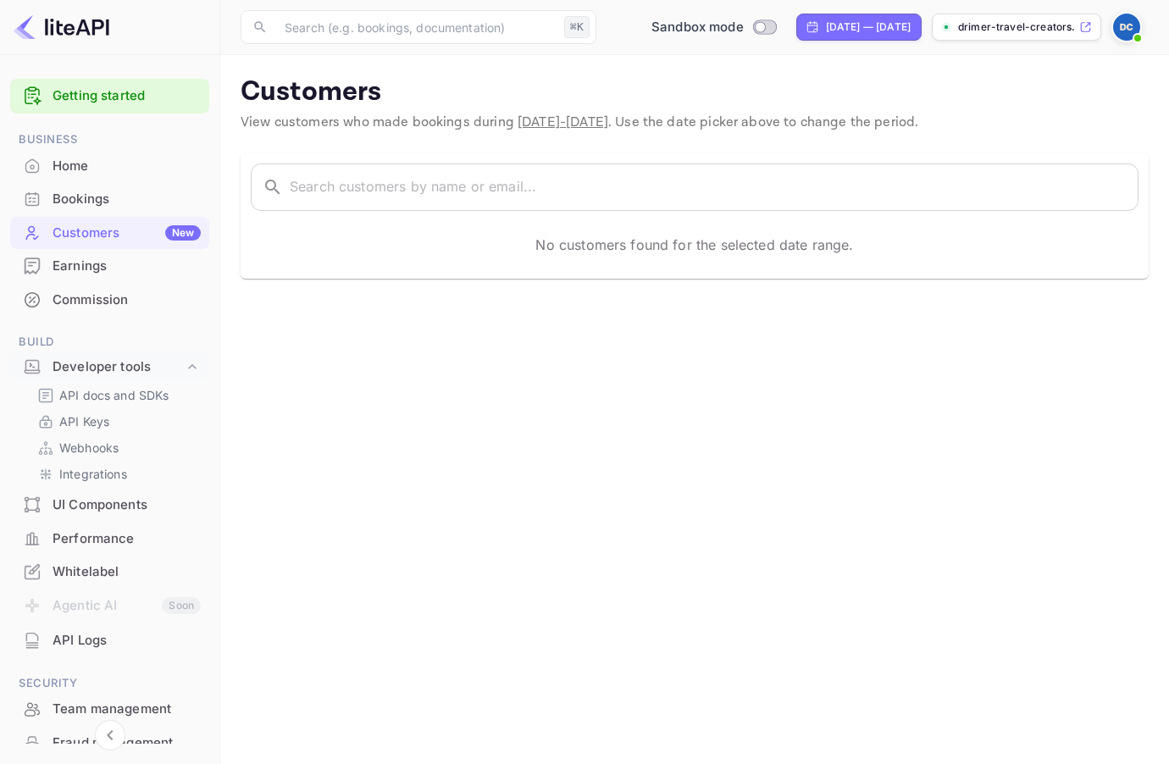
click at [98, 160] on div "Home" at bounding box center [127, 166] width 148 height 19
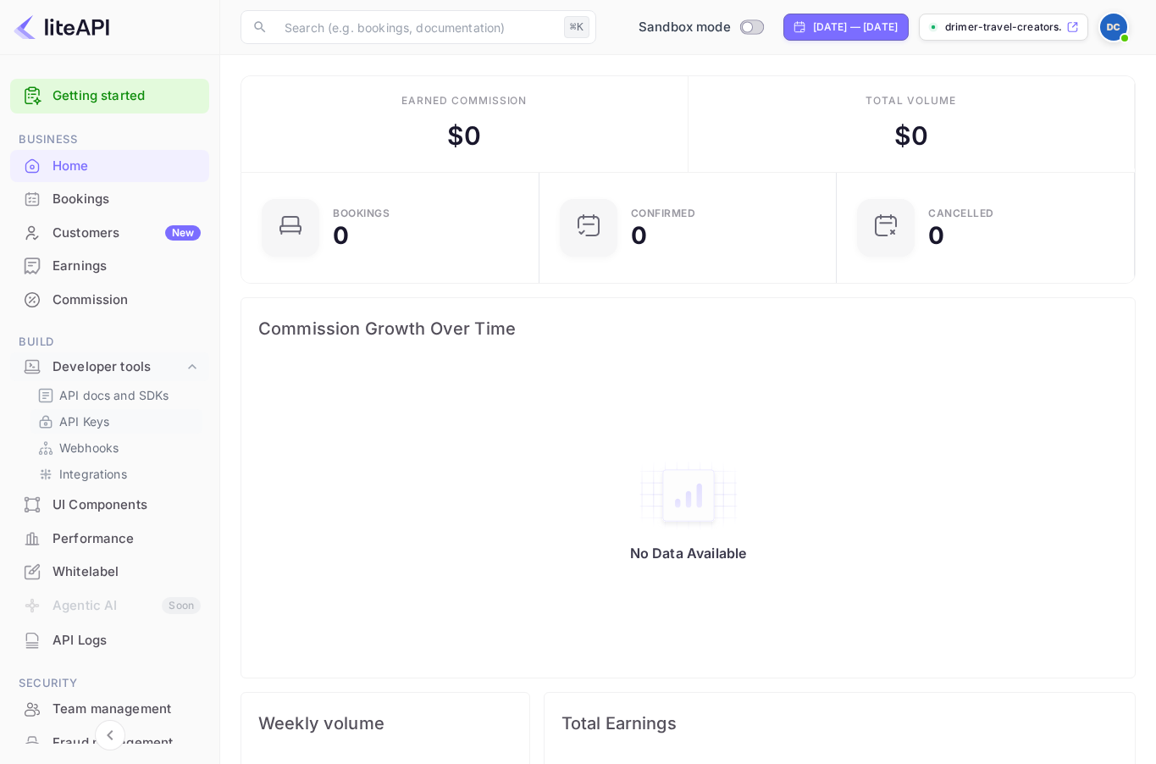
click at [99, 411] on div "API Keys" at bounding box center [117, 421] width 172 height 25
click at [138, 536] on div "Performance" at bounding box center [127, 539] width 148 height 19
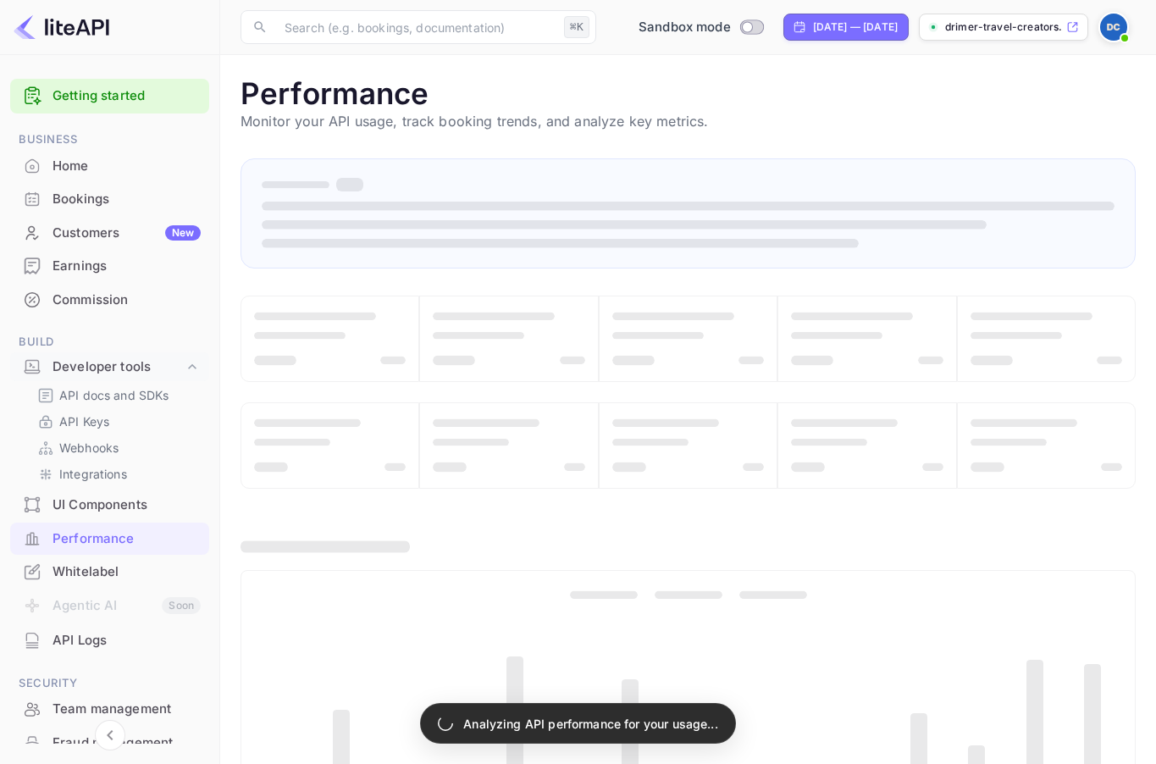
click at [136, 556] on div "Whitelabel" at bounding box center [109, 572] width 199 height 33
click at [102, 573] on div "Whitelabel" at bounding box center [127, 572] width 148 height 19
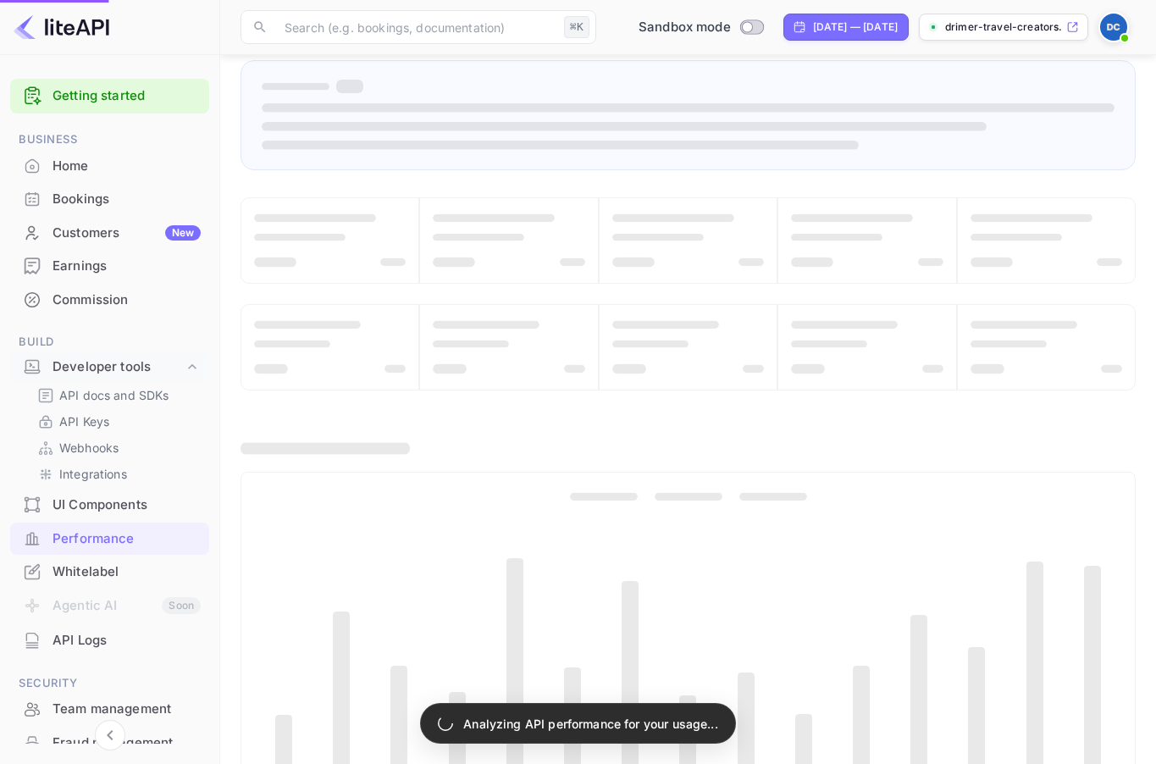
scroll to position [106, 0]
click at [93, 573] on div "Whitelabel" at bounding box center [127, 572] width 148 height 19
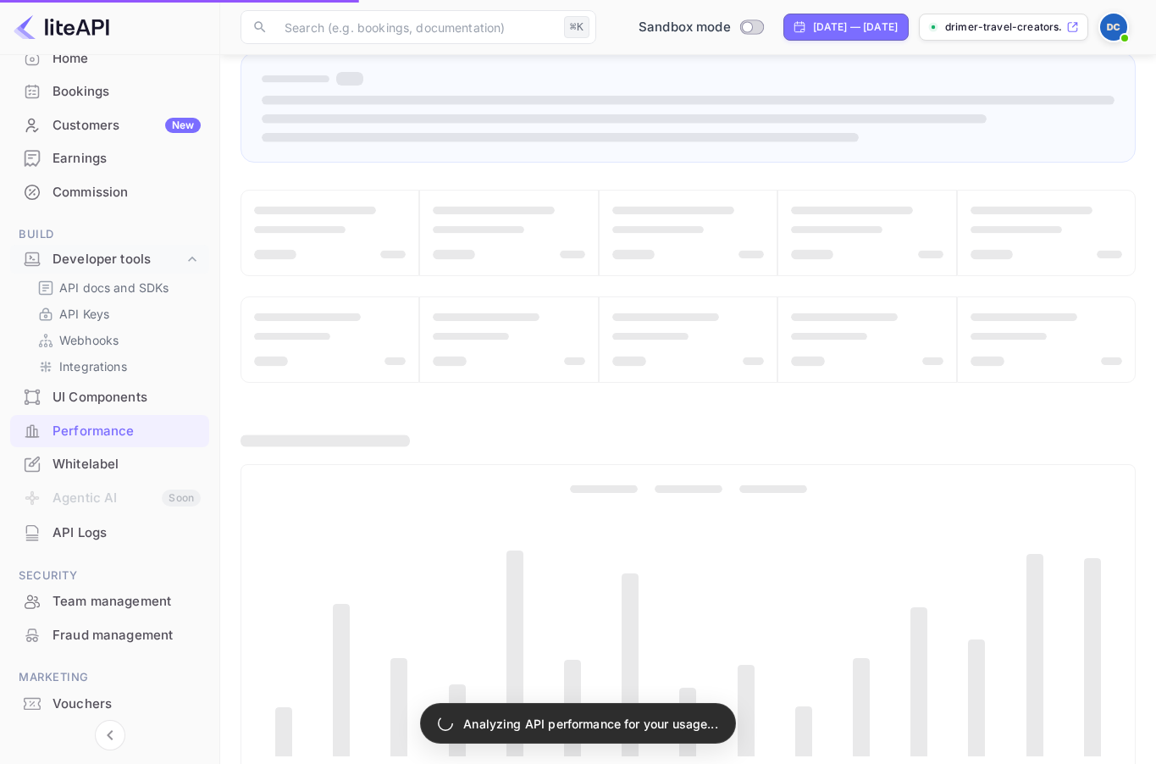
scroll to position [72, 0]
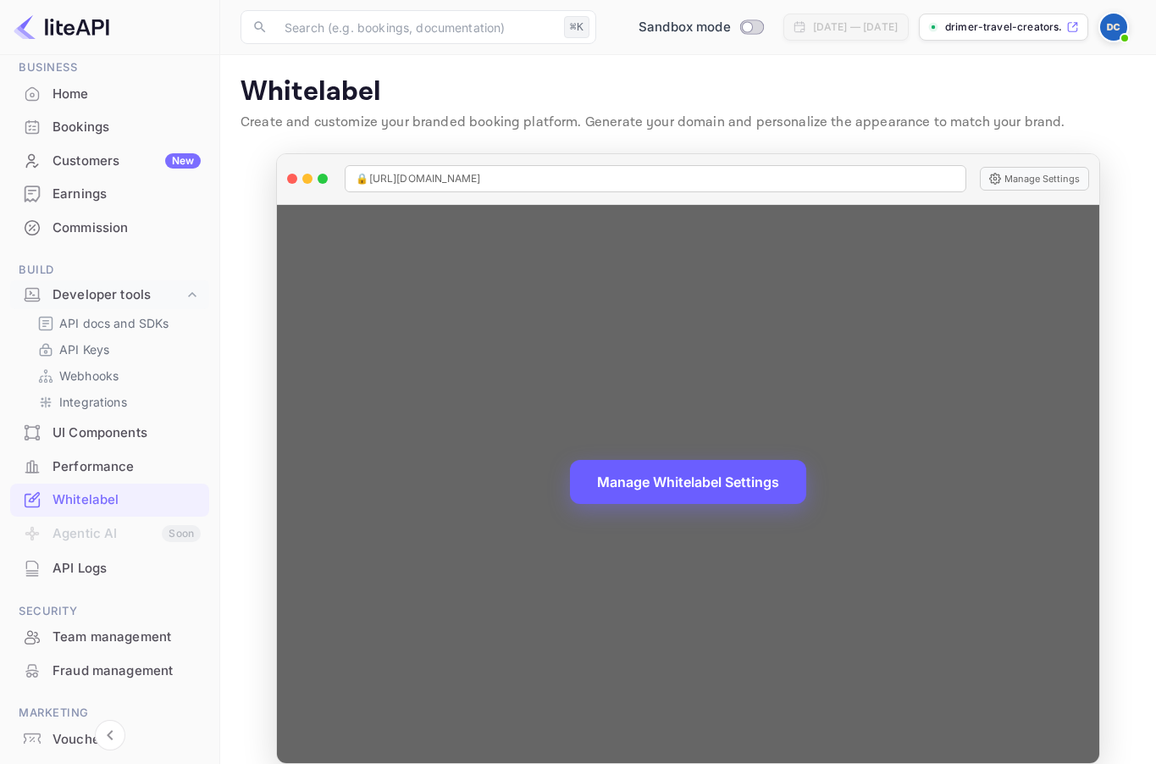
click at [708, 485] on button "Manage Whitelabel Settings" at bounding box center [688, 482] width 236 height 44
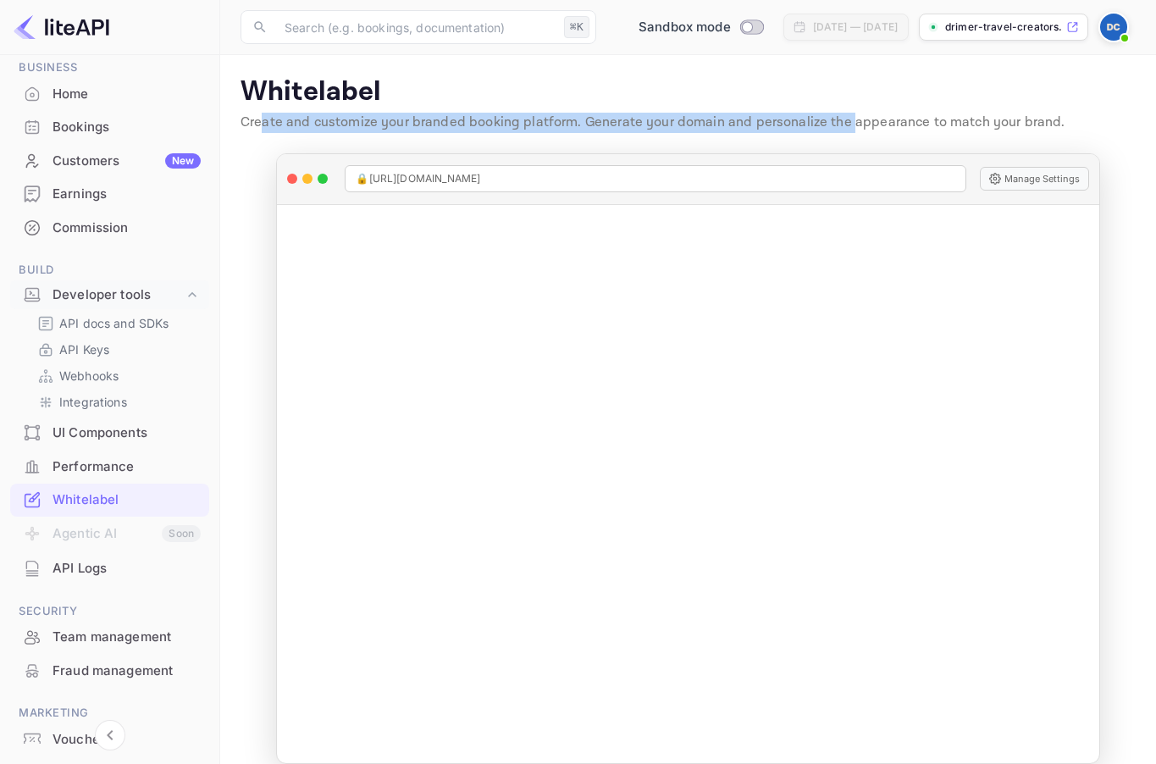
drag, startPoint x: 261, startPoint y: 117, endPoint x: 845, endPoint y: 125, distance: 583.8
click at [845, 125] on p "Create and customize your branded booking platform. Generate your domain and pe…" at bounding box center [689, 123] width 896 height 20
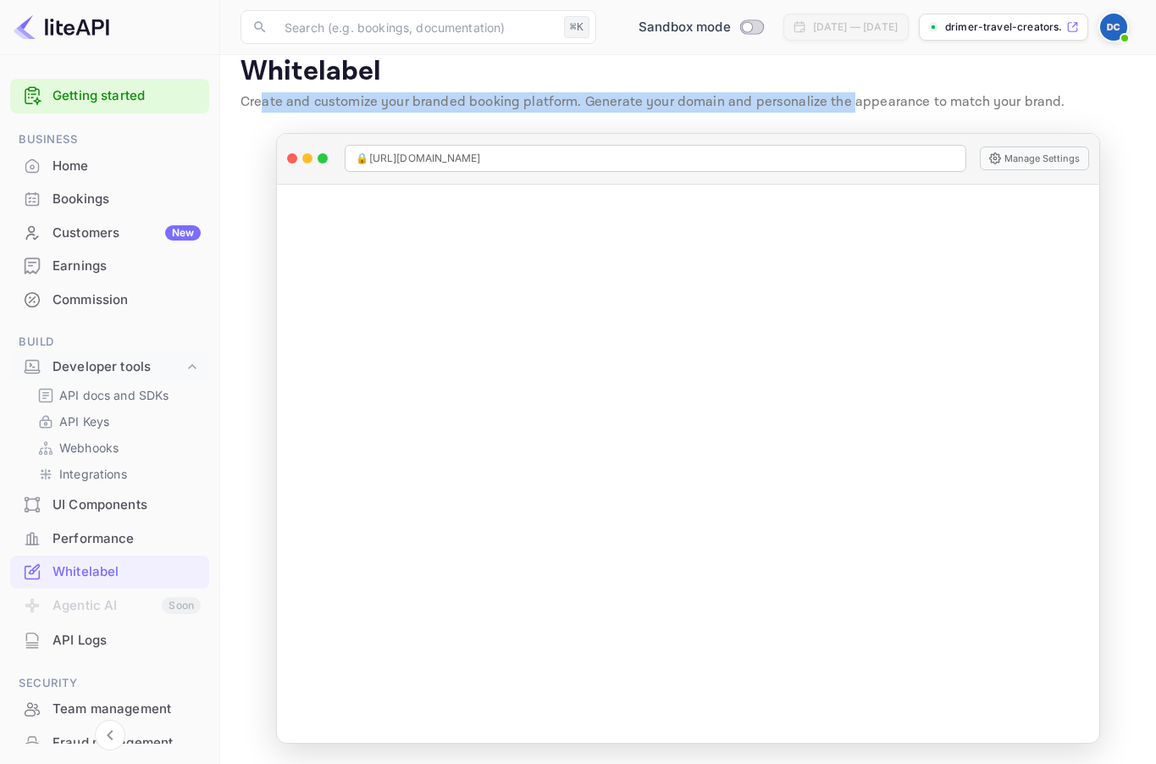
click at [86, 194] on div "Bookings" at bounding box center [127, 199] width 148 height 19
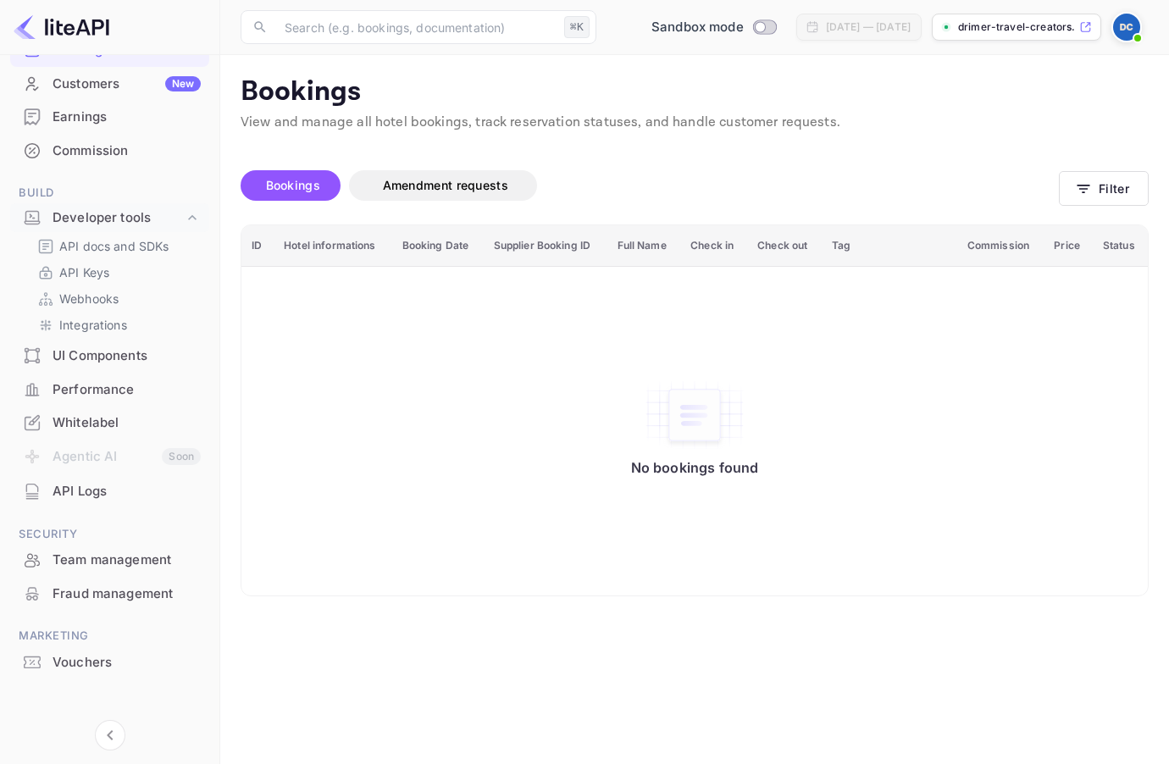
scroll to position [158, 0]
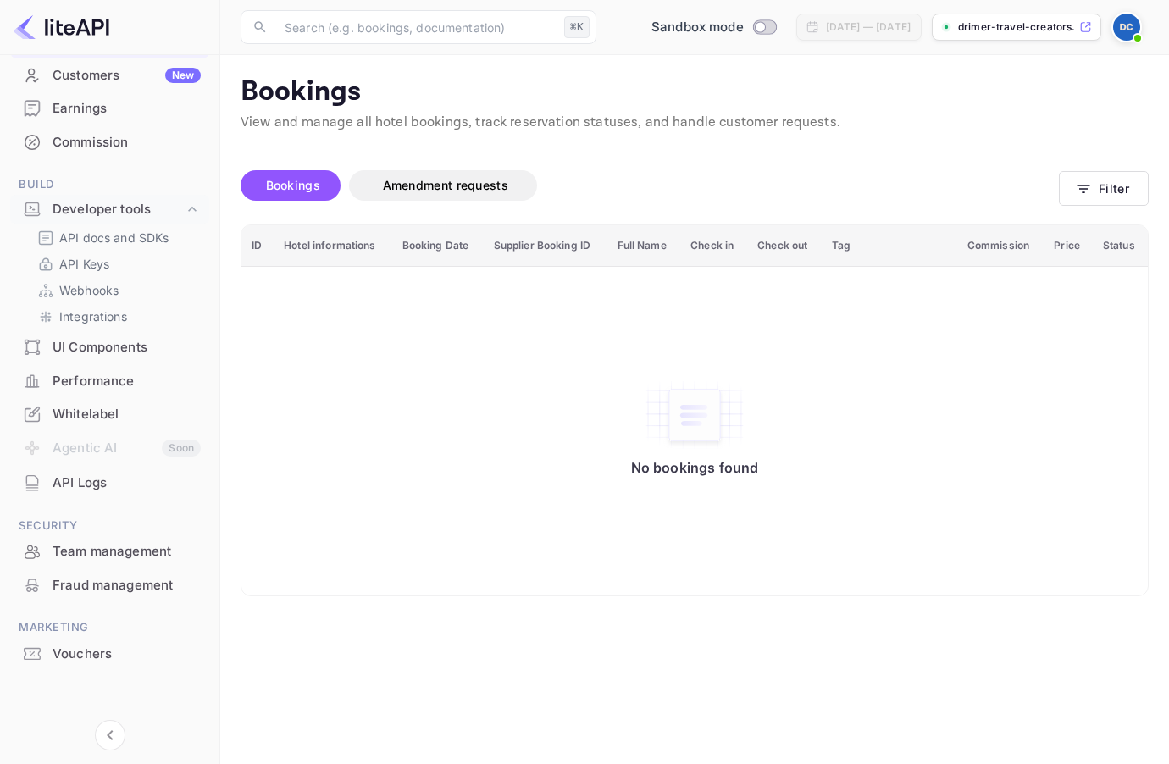
click at [94, 451] on li "Agentic AI Soon" at bounding box center [109, 449] width 199 height 36
click at [96, 451] on li "Agentic AI Soon" at bounding box center [109, 449] width 199 height 36
click at [97, 451] on li "Agentic AI Soon" at bounding box center [109, 449] width 199 height 36
click at [96, 495] on div "API Logs" at bounding box center [109, 483] width 199 height 33
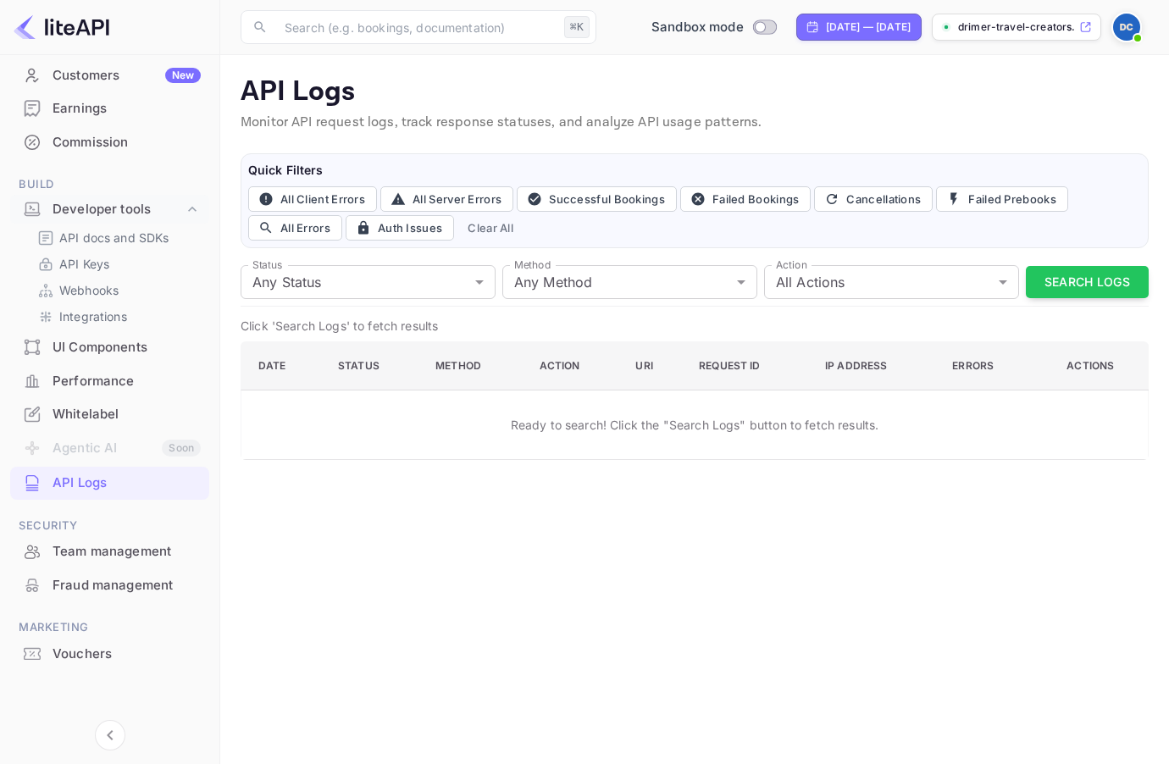
click at [87, 540] on div "Team management" at bounding box center [109, 551] width 199 height 33
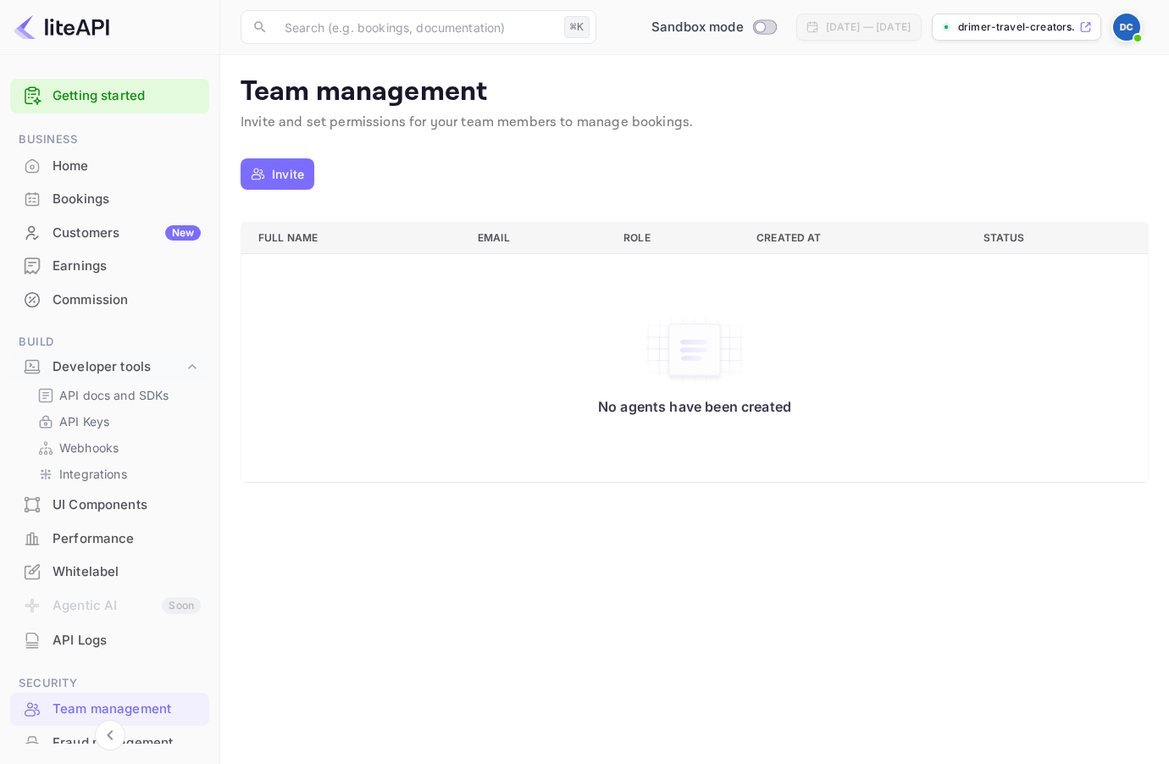
click at [109, 170] on div "Home" at bounding box center [127, 166] width 148 height 19
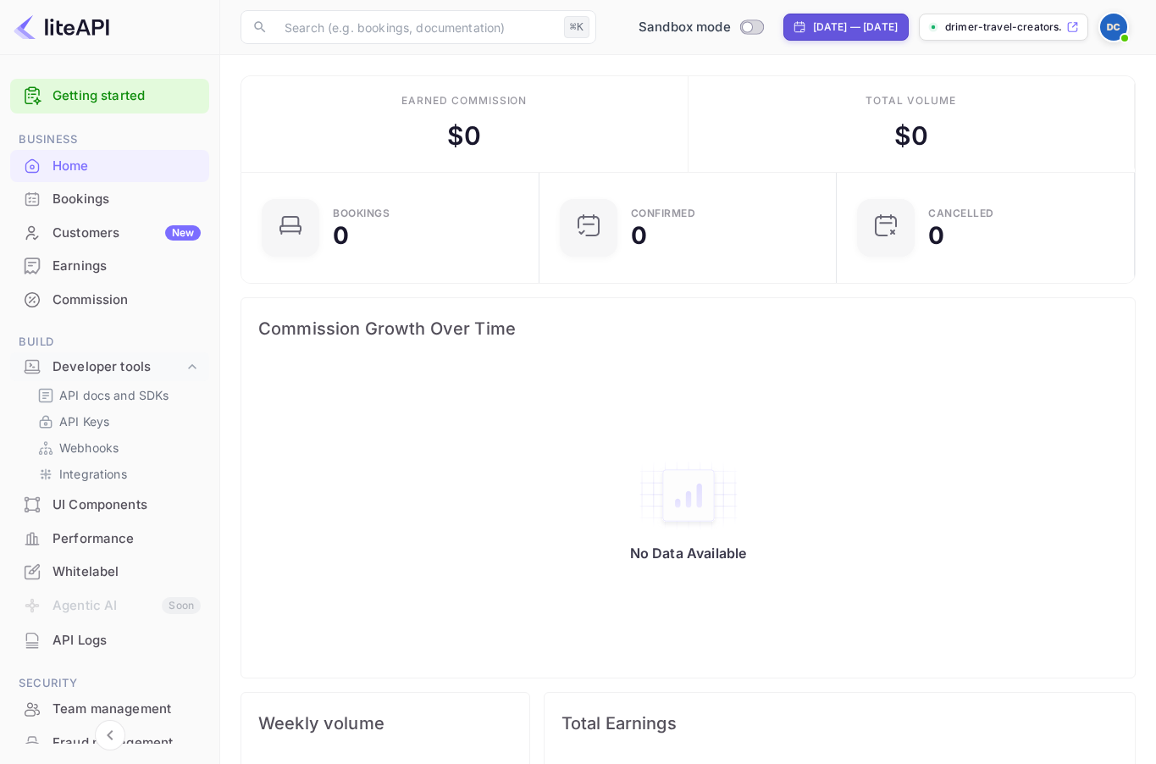
click at [868, 32] on div "[DATE] — [DATE]" at bounding box center [855, 26] width 85 height 15
select select "6"
select select "2025"
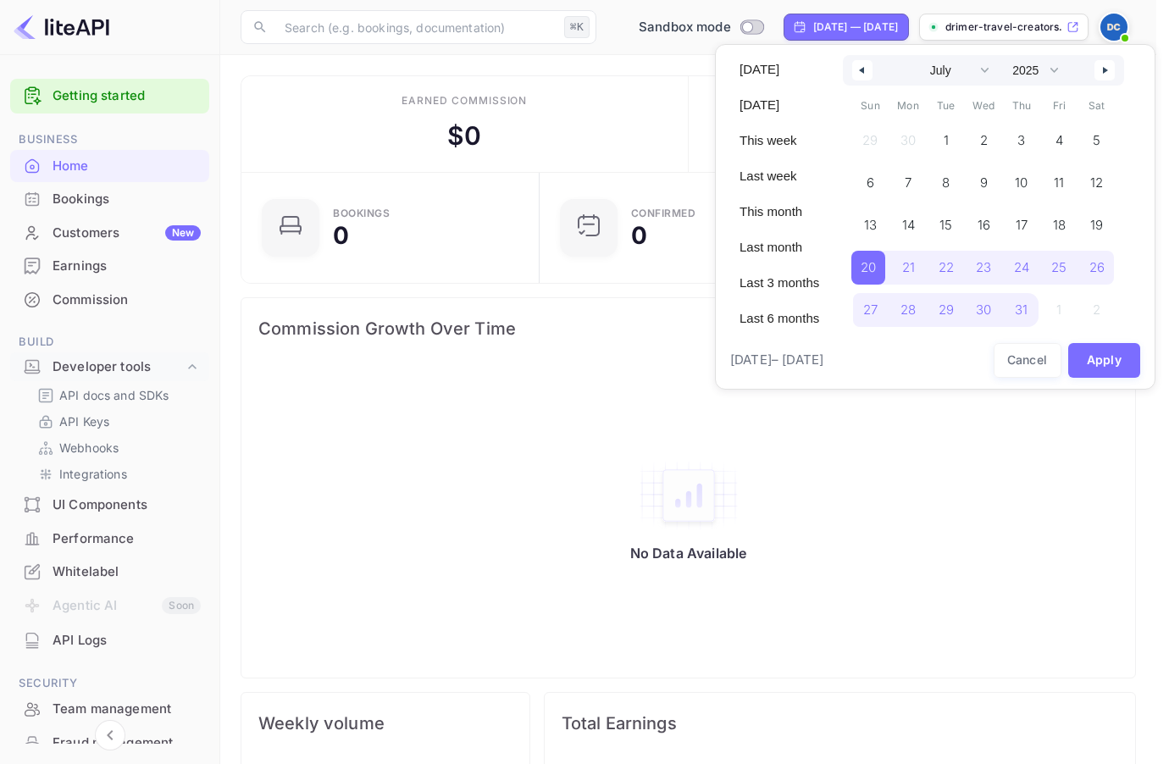
click at [1018, 33] on div at bounding box center [584, 382] width 1169 height 764
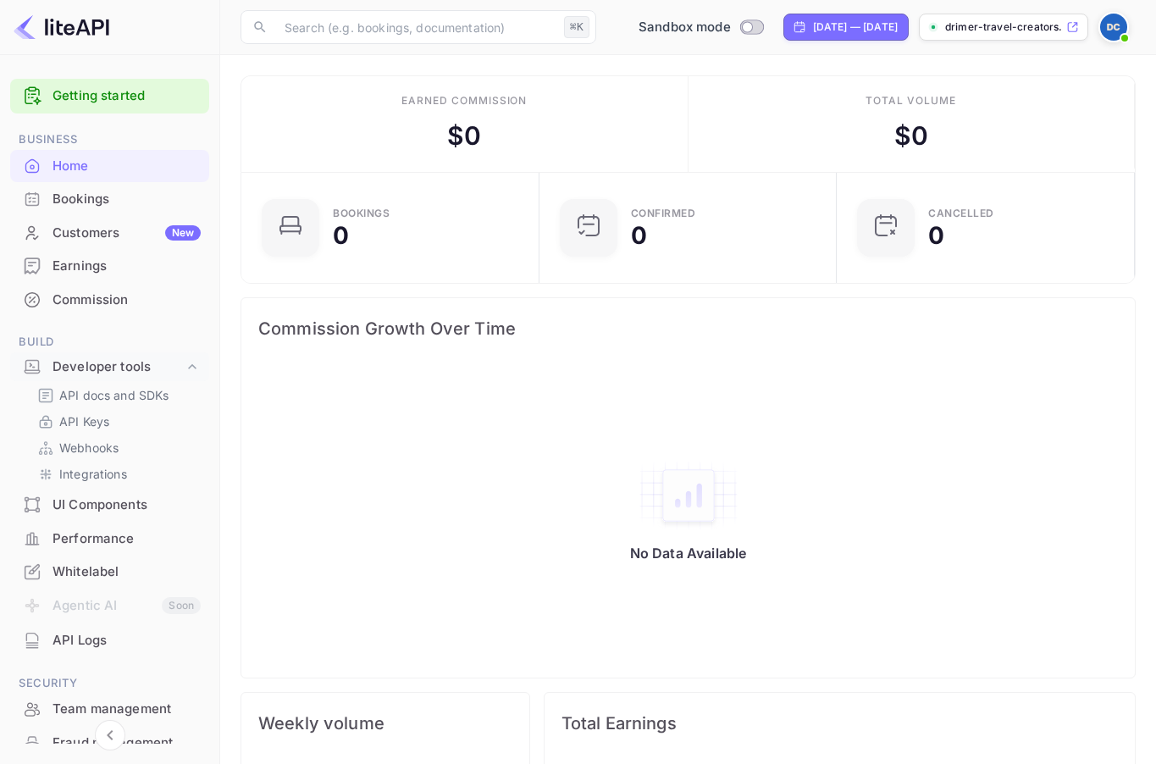
click at [1119, 32] on span at bounding box center [1125, 38] width 17 height 17
